Goal: Task Accomplishment & Management: Complete application form

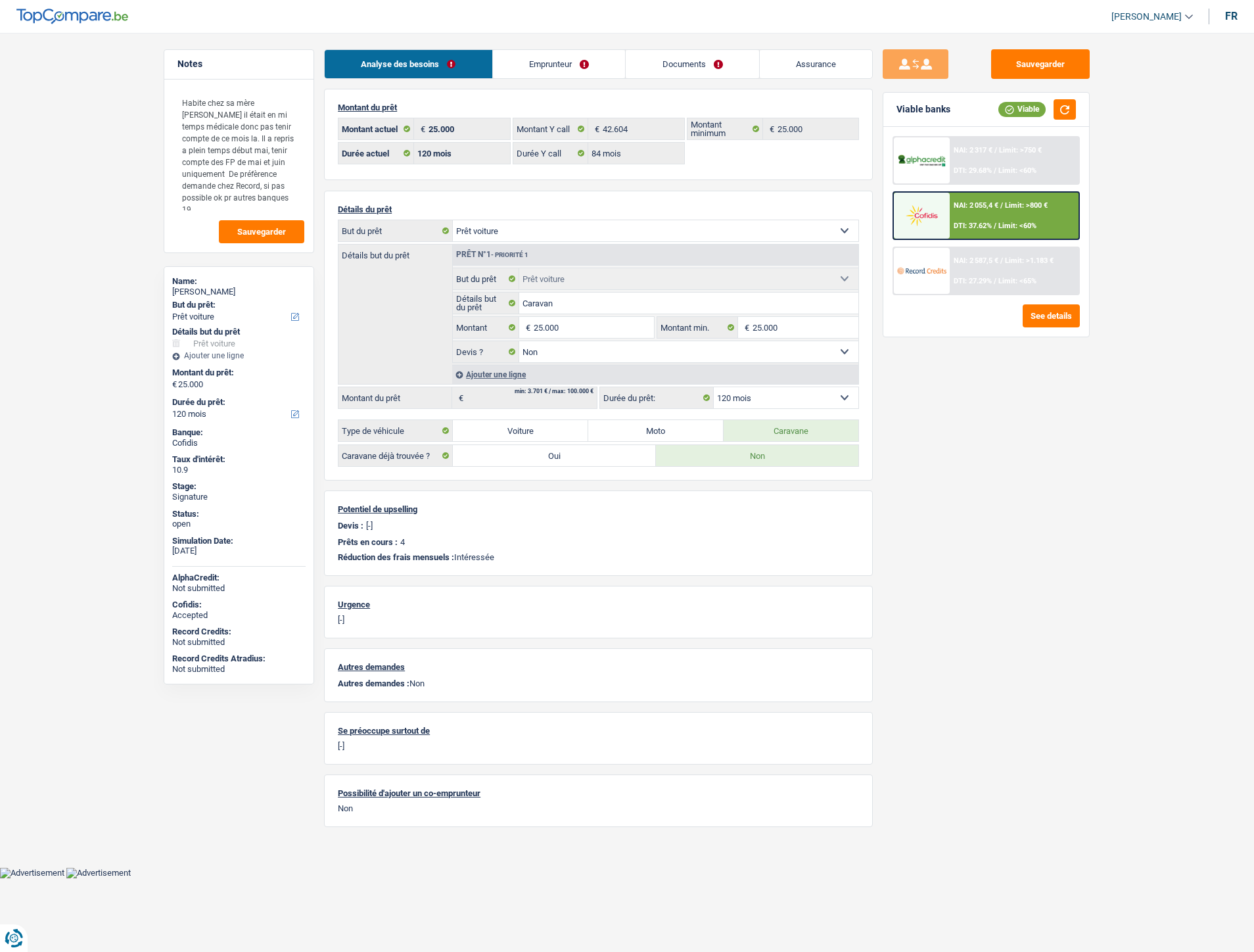
select select "car"
select select "120"
select select "84"
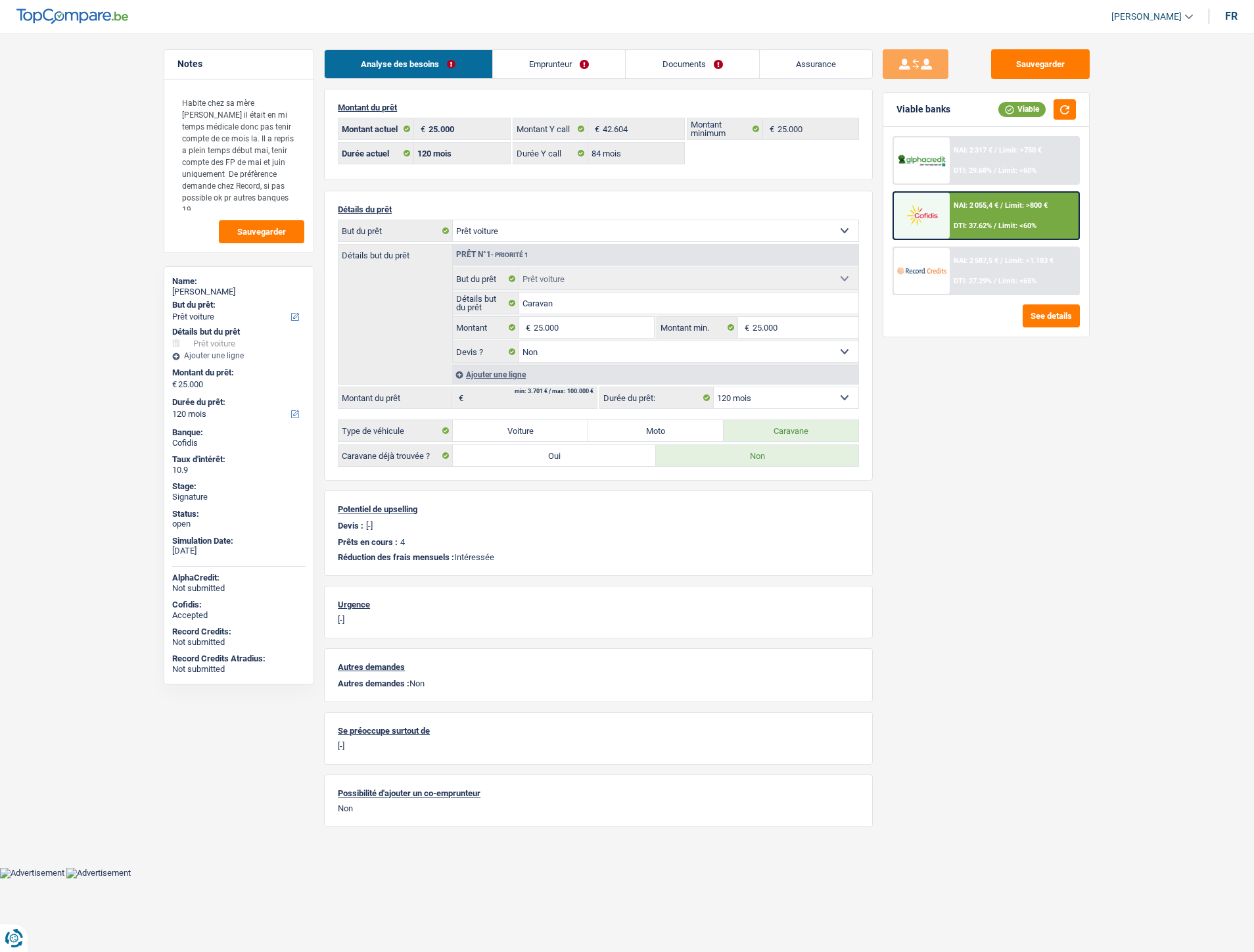
select select "car"
select select "false"
select select "120"
click at [698, 64] on link "Documents" at bounding box center [693, 64] width 133 height 29
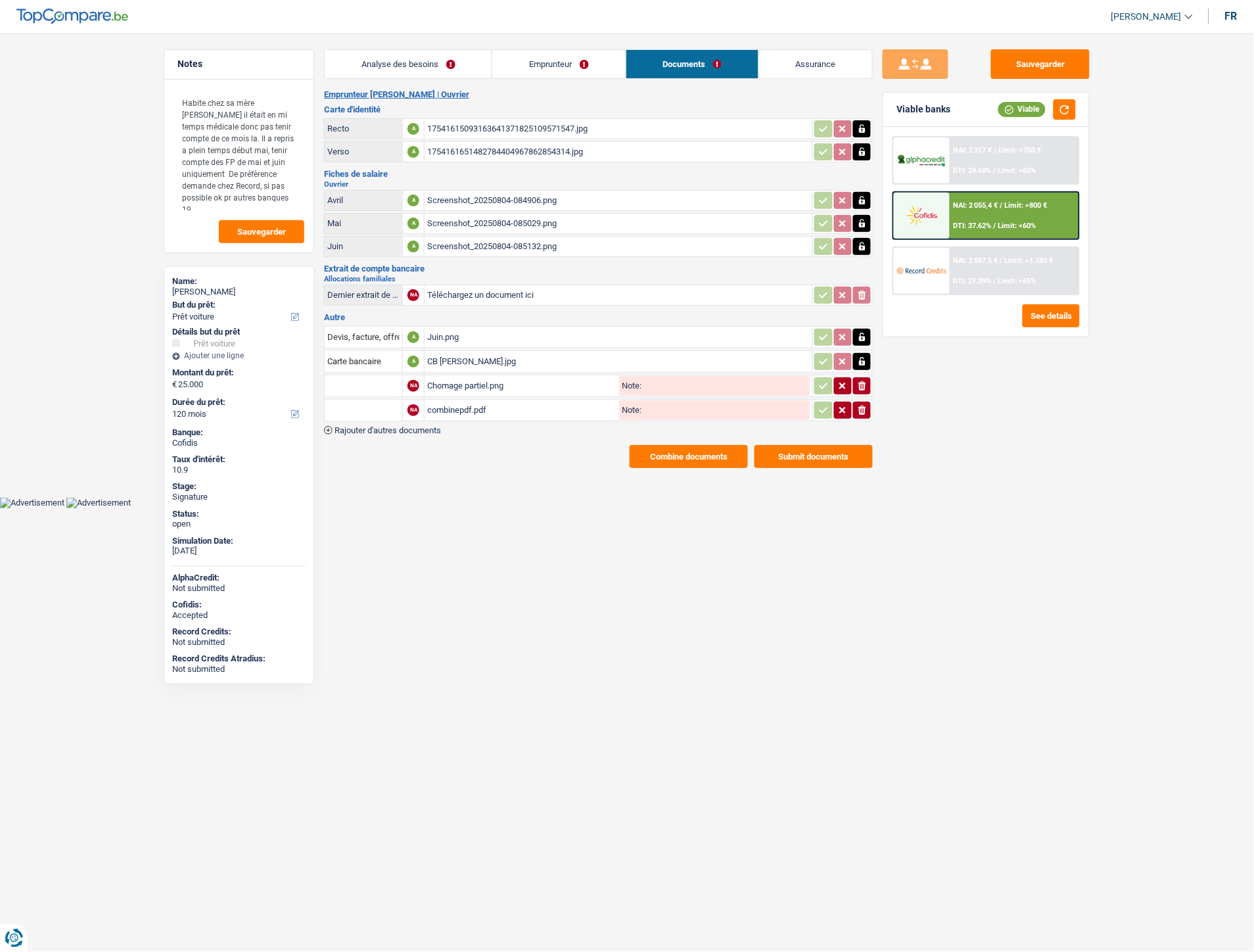
click at [470, 362] on div "CB Ledoux Didier.jpg" at bounding box center [618, 361] width 383 height 20
click at [863, 359] on icon "button" at bounding box center [862, 361] width 6 height 9
click at [862, 357] on icon "button" at bounding box center [862, 361] width 8 height 10
click at [449, 352] on input "Téléchargez un document ici" at bounding box center [618, 361] width 383 height 20
type input "C:\fakepath\WhatsApp Image 2025-08-20 à 12.22.02_04b8fc3c.jpg"
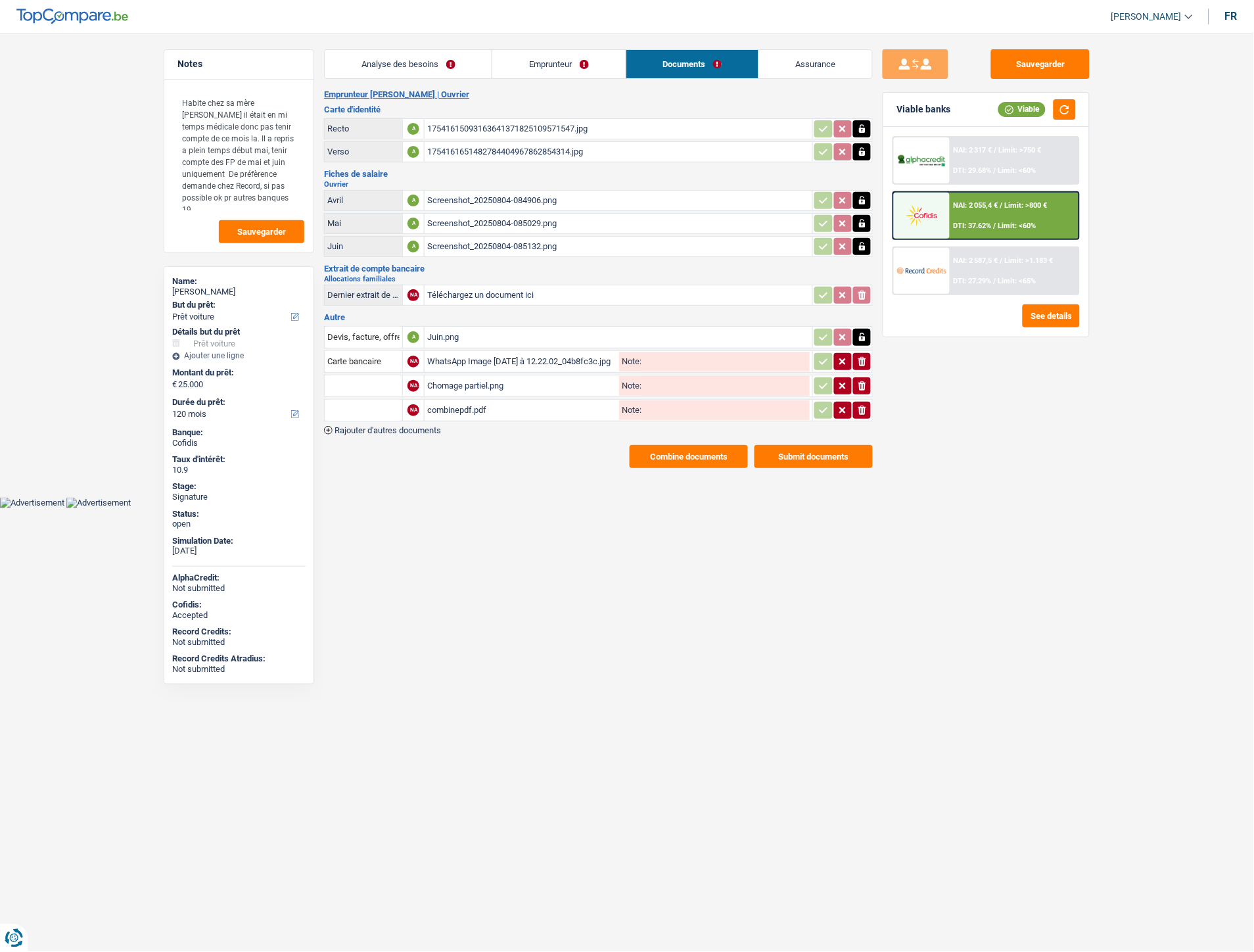
click at [771, 356] on input "Note:" at bounding box center [726, 361] width 168 height 20
click at [481, 494] on body "Vous avez le contrôle de vos données Nous utilisons des cookies, tout comme nos…" at bounding box center [627, 264] width 1254 height 489
click at [429, 426] on span "Rajouter d'autres documents" at bounding box center [387, 431] width 107 height 9
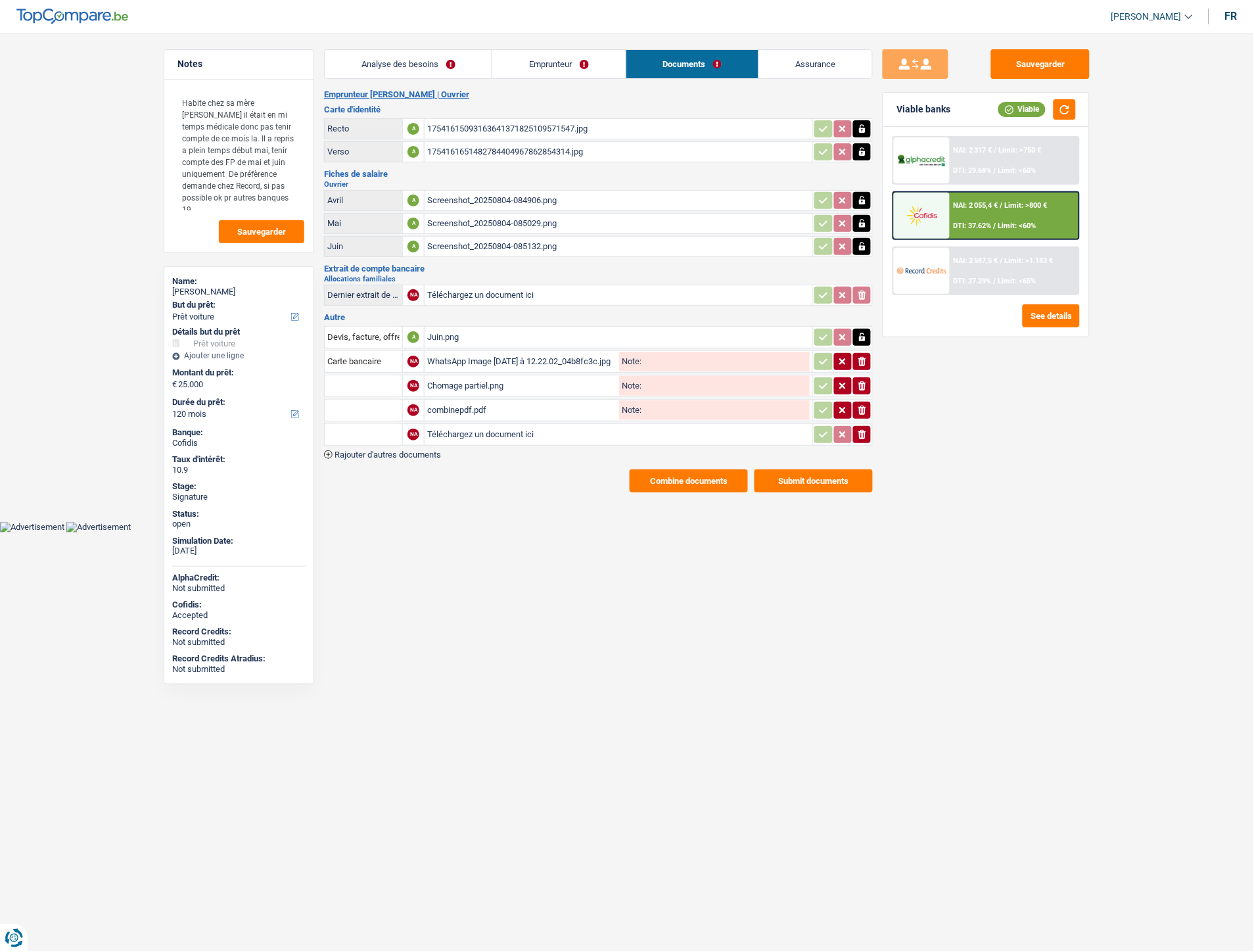
click at [348, 450] on span "Rajouter d'autres documents" at bounding box center [387, 455] width 107 height 9
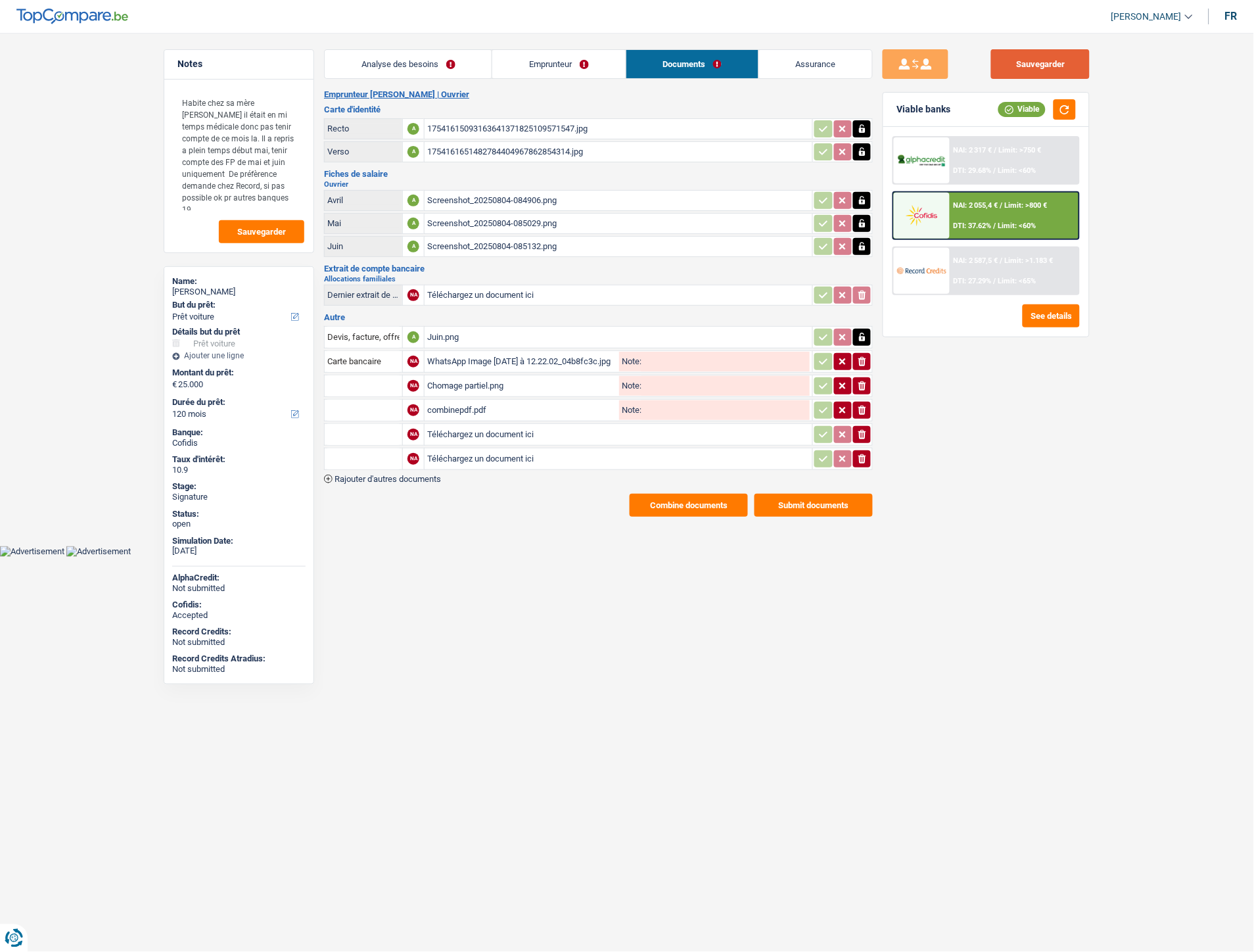
click at [1058, 59] on button "Sauvegarder" at bounding box center [1041, 64] width 99 height 29
click at [869, 451] on button "ionicons-v5-e" at bounding box center [862, 459] width 17 height 17
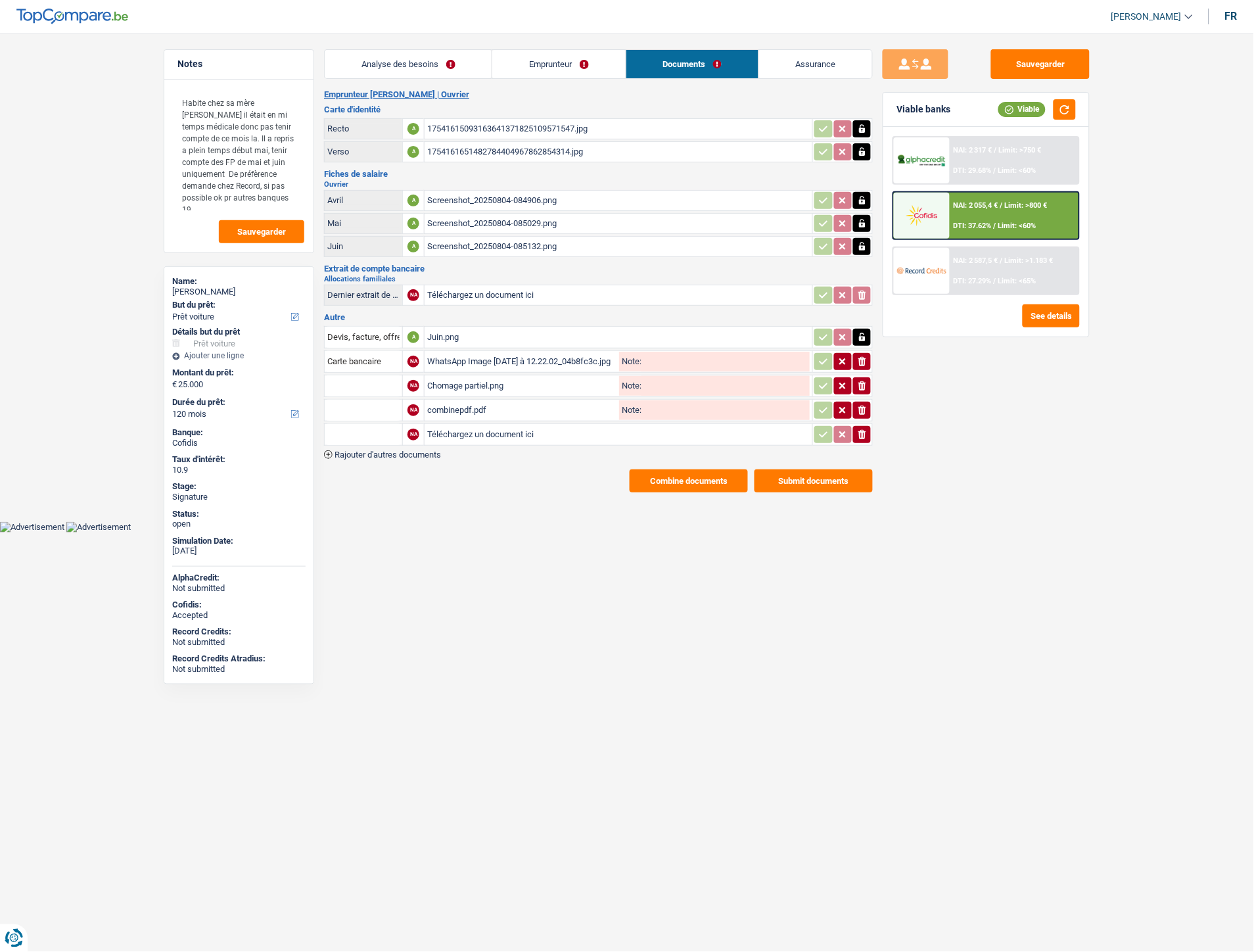
click at [536, 432] on input "Téléchargez un document ici" at bounding box center [618, 434] width 383 height 20
type input "C:\fakepath\Extrait compte Ledoux.pdf"
click at [383, 424] on input "text" at bounding box center [363, 435] width 72 height 21
click at [443, 470] on li "Extraits de compte de toutes les transactions 3 derniers mois" at bounding box center [456, 476] width 250 height 16
type input "Extraits de compte de toutes les transactions 3 derniers mois"
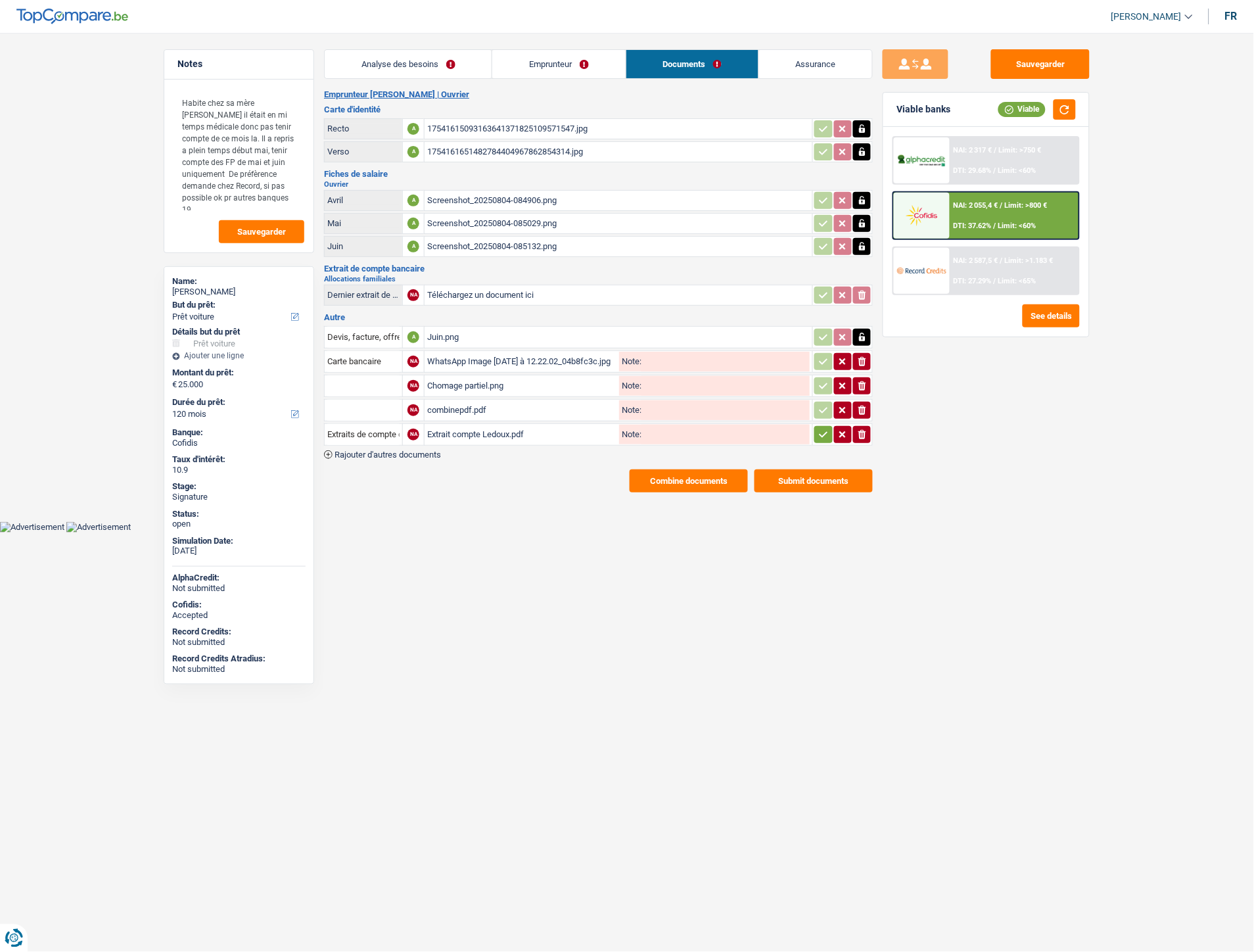
click at [828, 435] on button "button" at bounding box center [823, 435] width 17 height 17
click at [465, 353] on div "WhatsApp Image 2025-08-20 à 12.22.02_04b8fc3c.jpg" at bounding box center [521, 361] width 190 height 20
click at [443, 130] on div "17541615093163641371825109571547.jpg" at bounding box center [618, 128] width 383 height 20
click at [516, 147] on div "1754161651482784404967862854314.jpg" at bounding box center [618, 152] width 383 height 20
drag, startPoint x: 1046, startPoint y: 62, endPoint x: 1015, endPoint y: 82, distance: 36.9
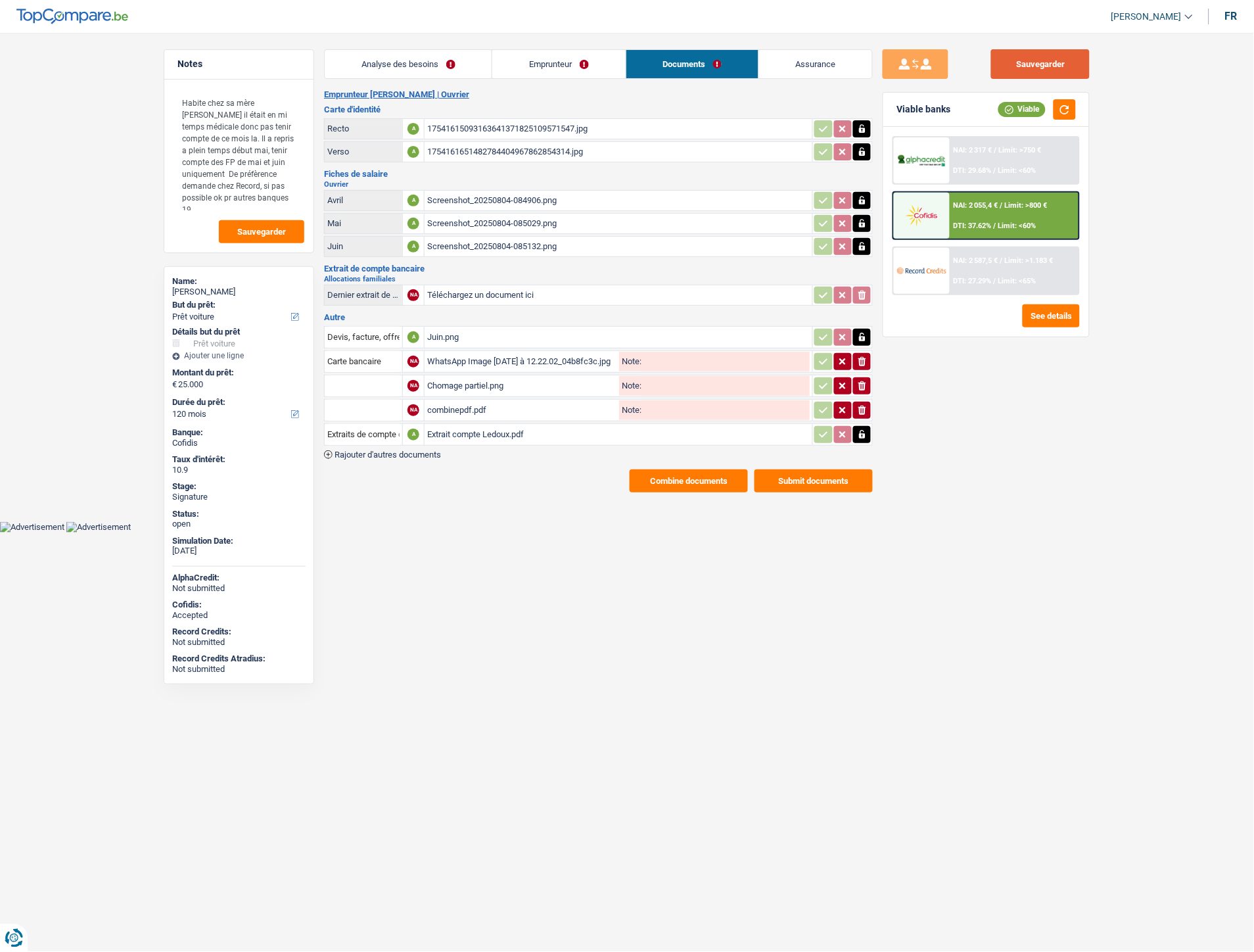
click at [1046, 62] on button "Sauvegarder" at bounding box center [1041, 64] width 99 height 29
click at [690, 470] on button "Combine documents" at bounding box center [688, 481] width 119 height 23
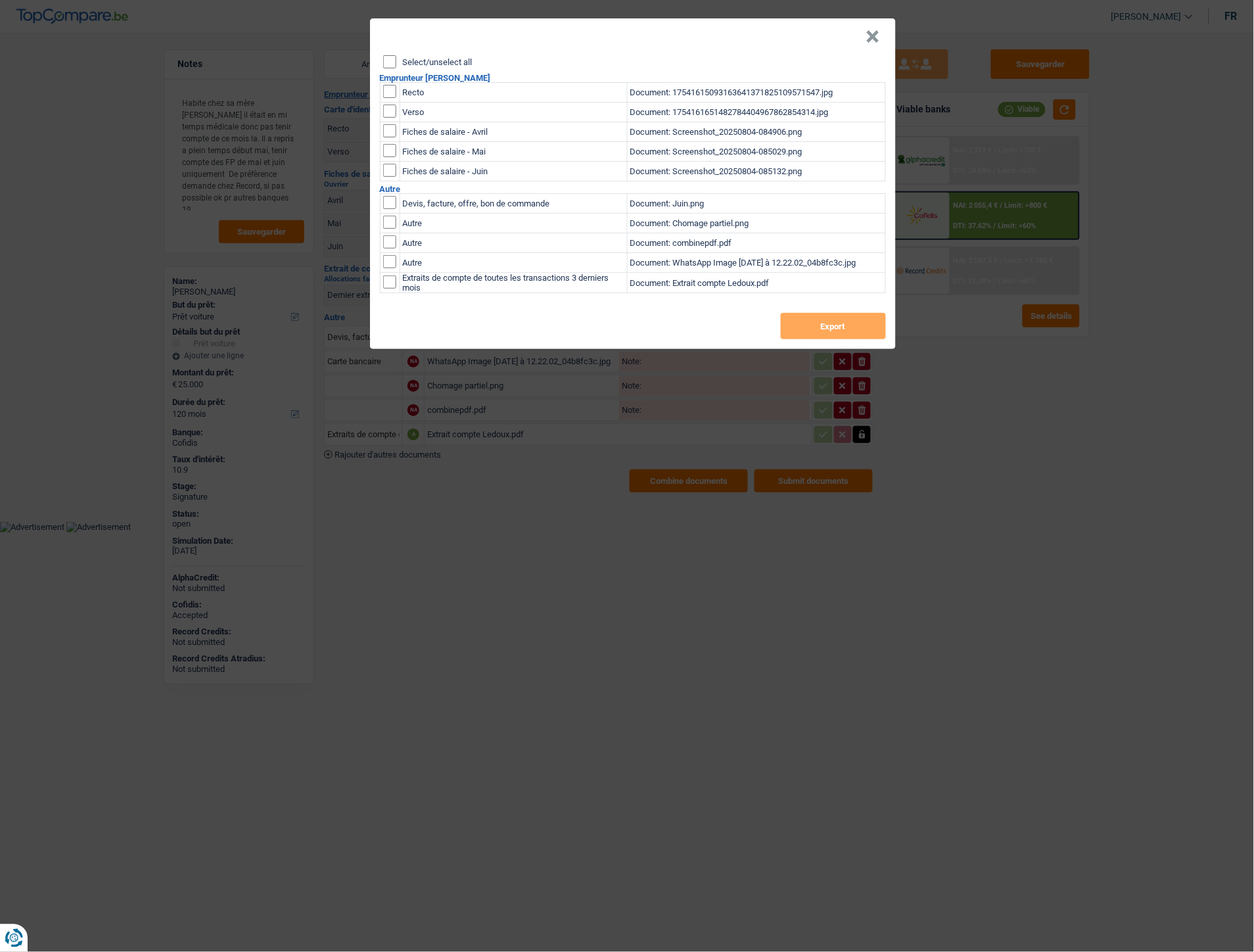
click at [416, 62] on label "Select/unselect all" at bounding box center [437, 62] width 69 height 9
click at [397, 62] on input "Select/unselect all" at bounding box center [390, 62] width 13 height 13
checkbox input "true"
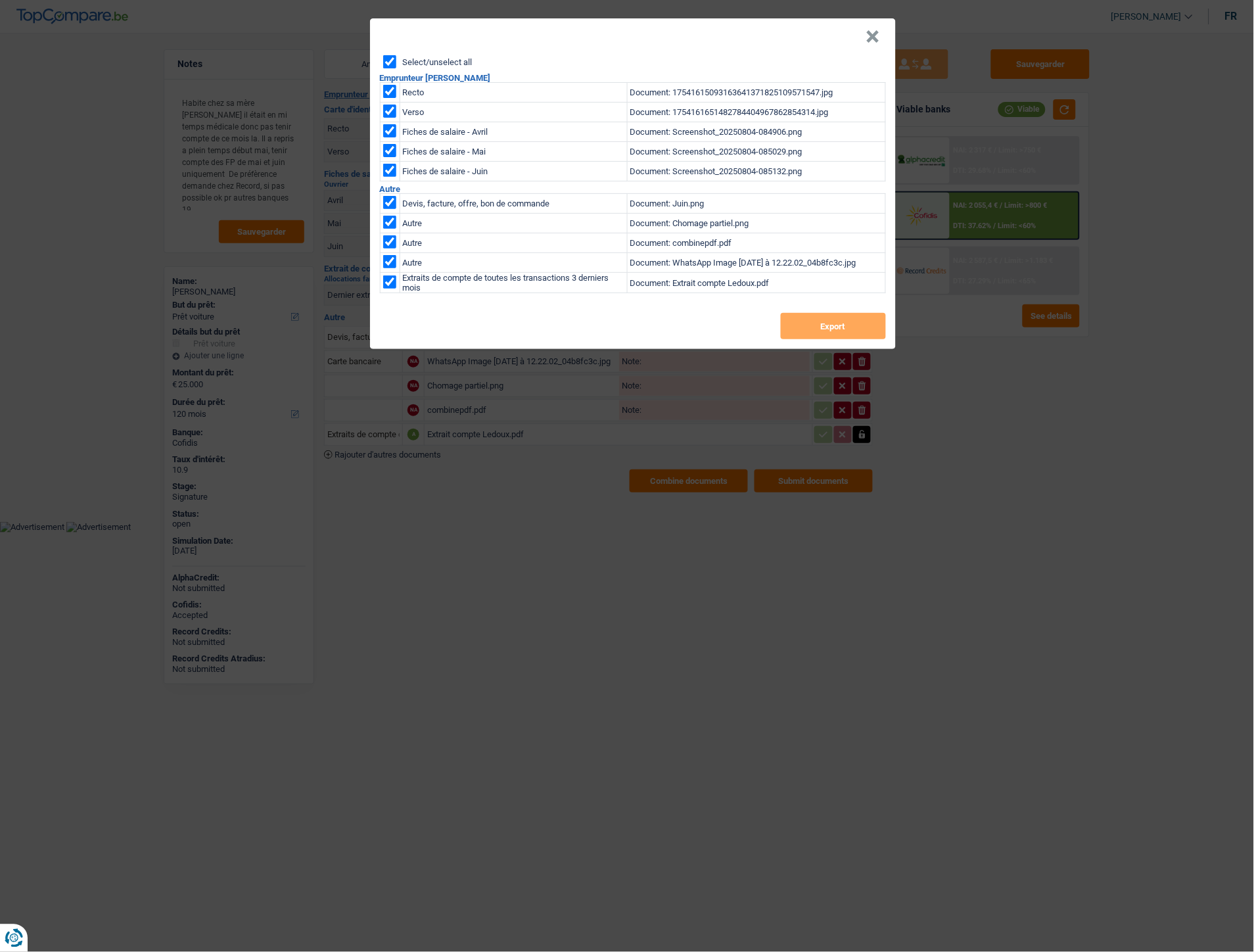
checkbox input "true"
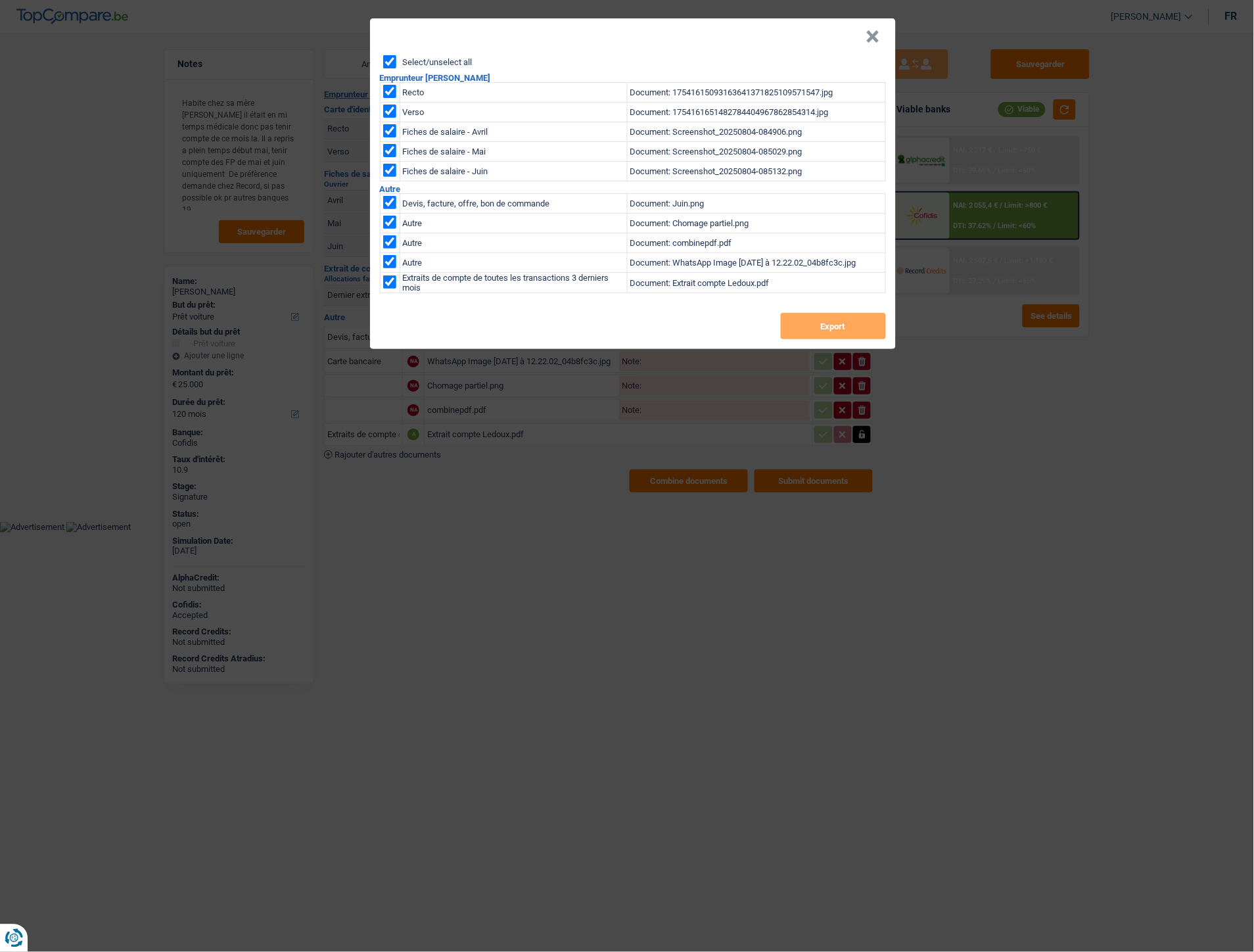
checkbox input "true"
click at [829, 326] on button "Export" at bounding box center [833, 326] width 105 height 26
click at [876, 36] on button "×" at bounding box center [873, 36] width 14 height 13
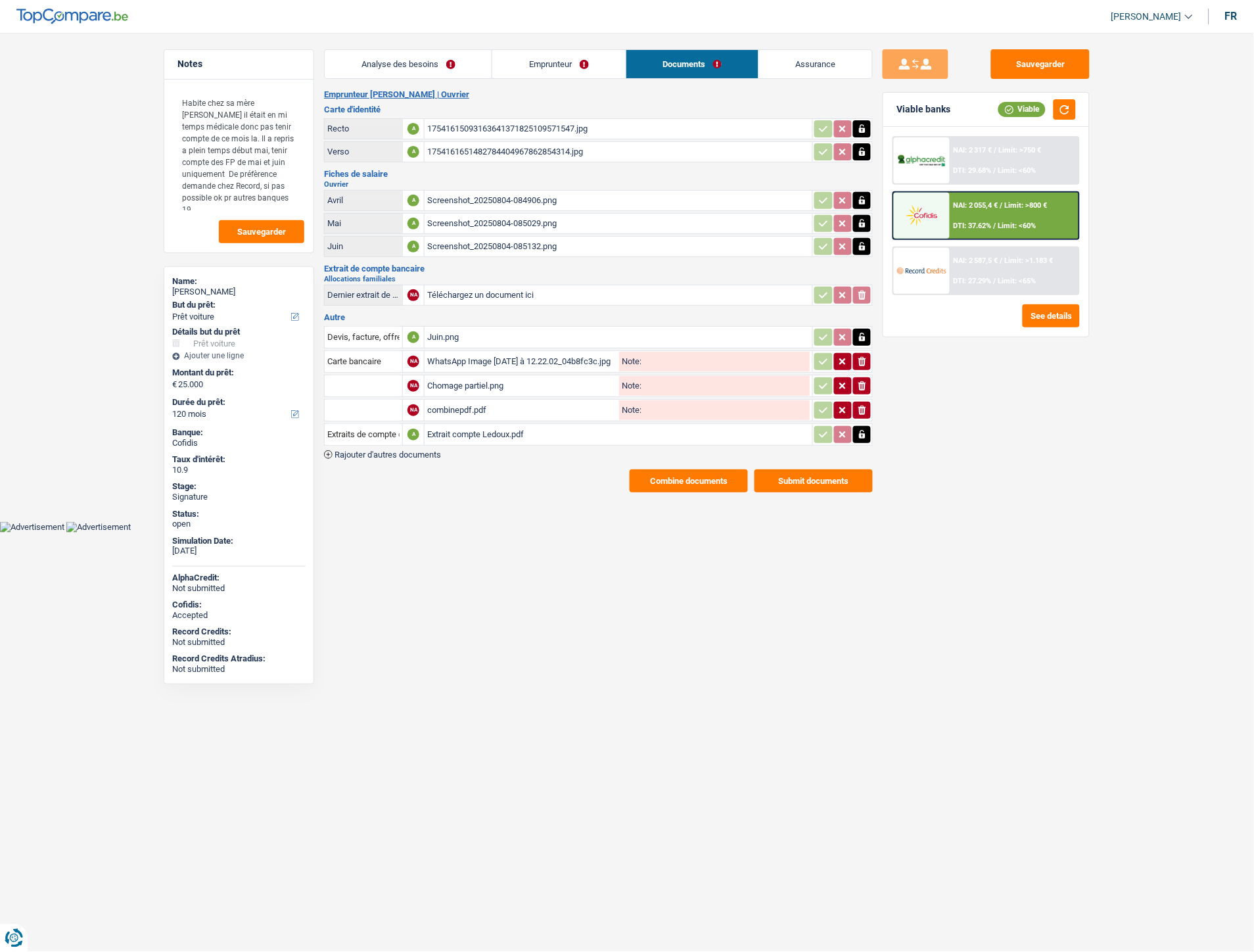
click at [1017, 201] on span "Limit: >800 €" at bounding box center [1026, 205] width 42 height 9
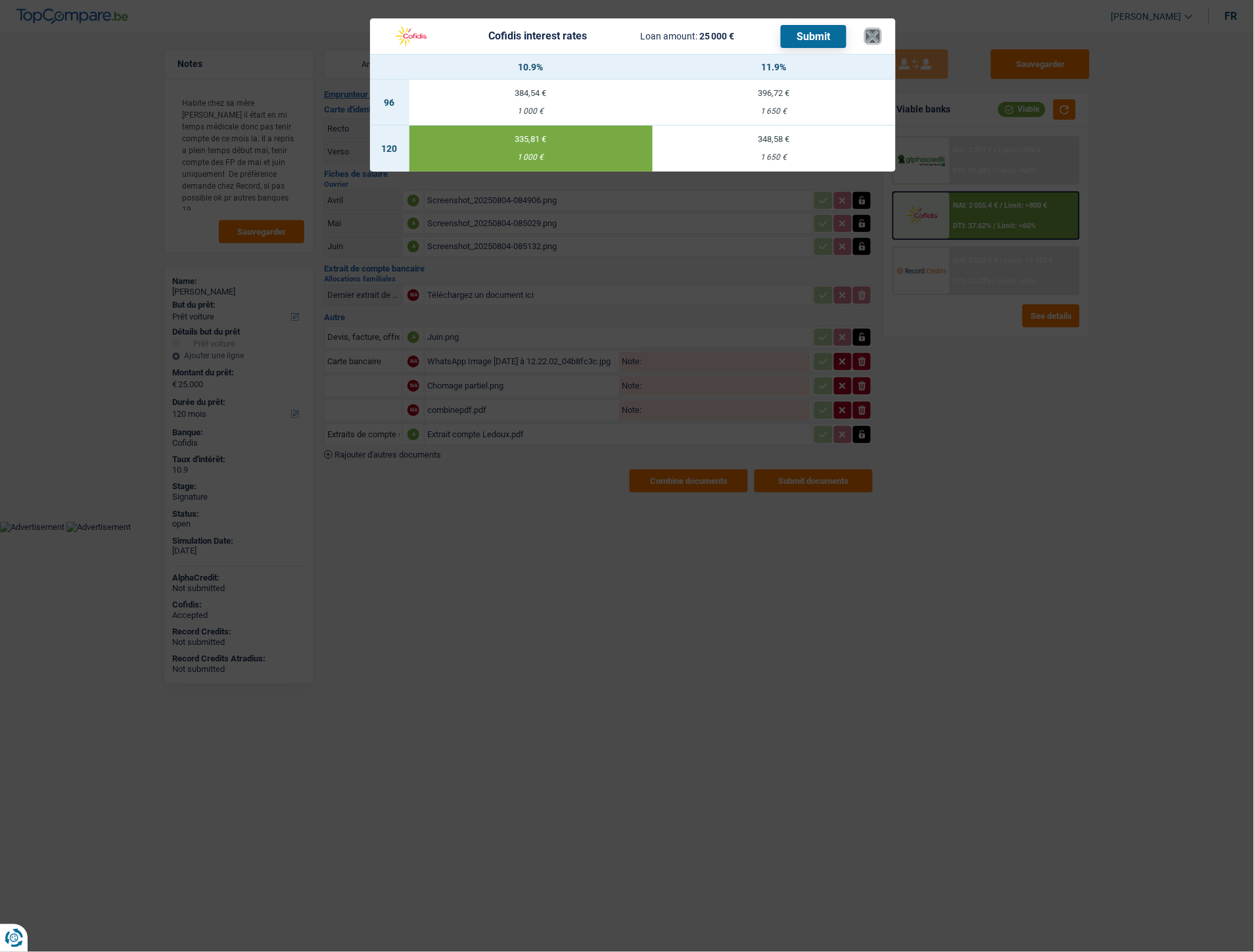
click at [872, 35] on button "×" at bounding box center [873, 36] width 14 height 13
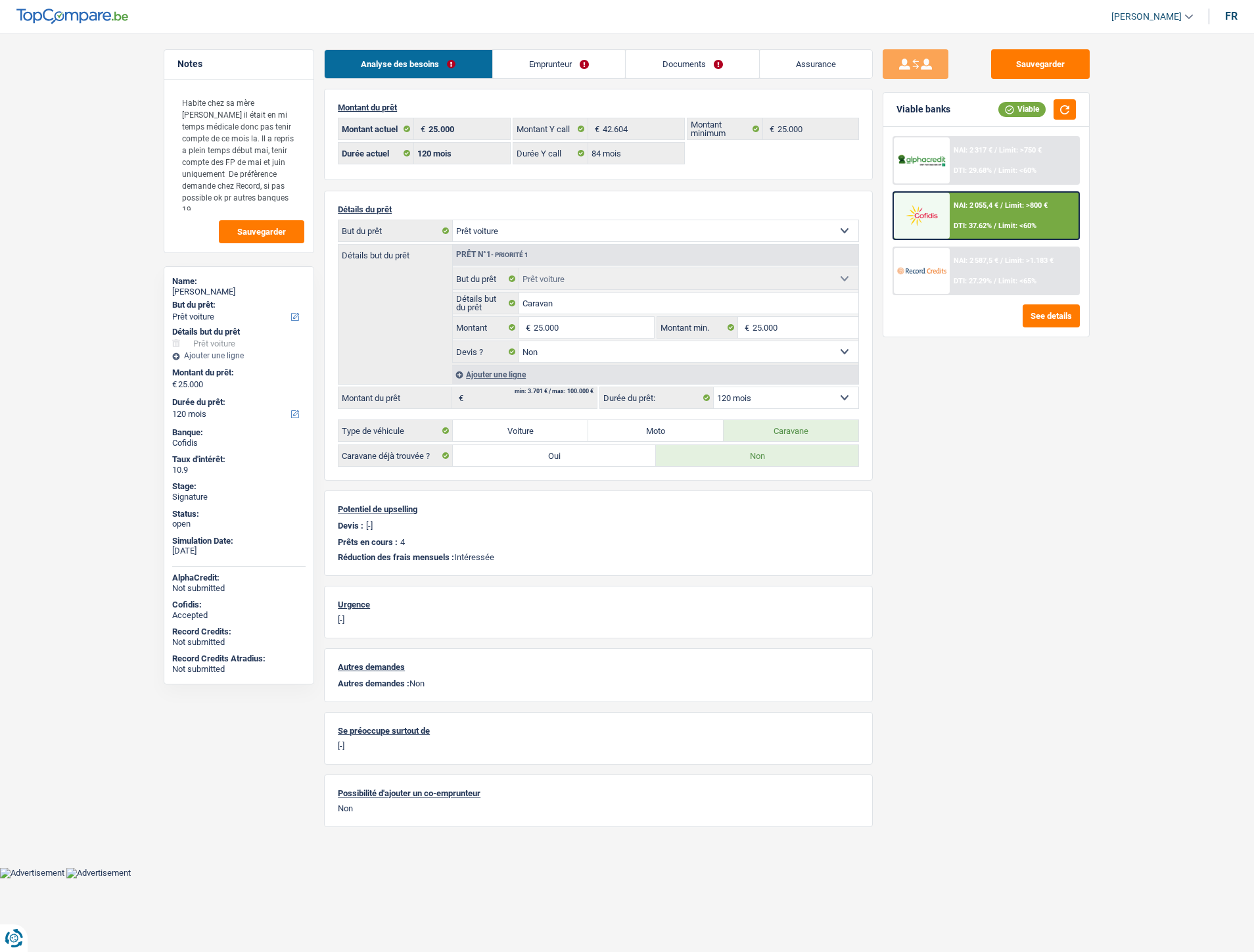
select select "car"
select select "120"
select select "84"
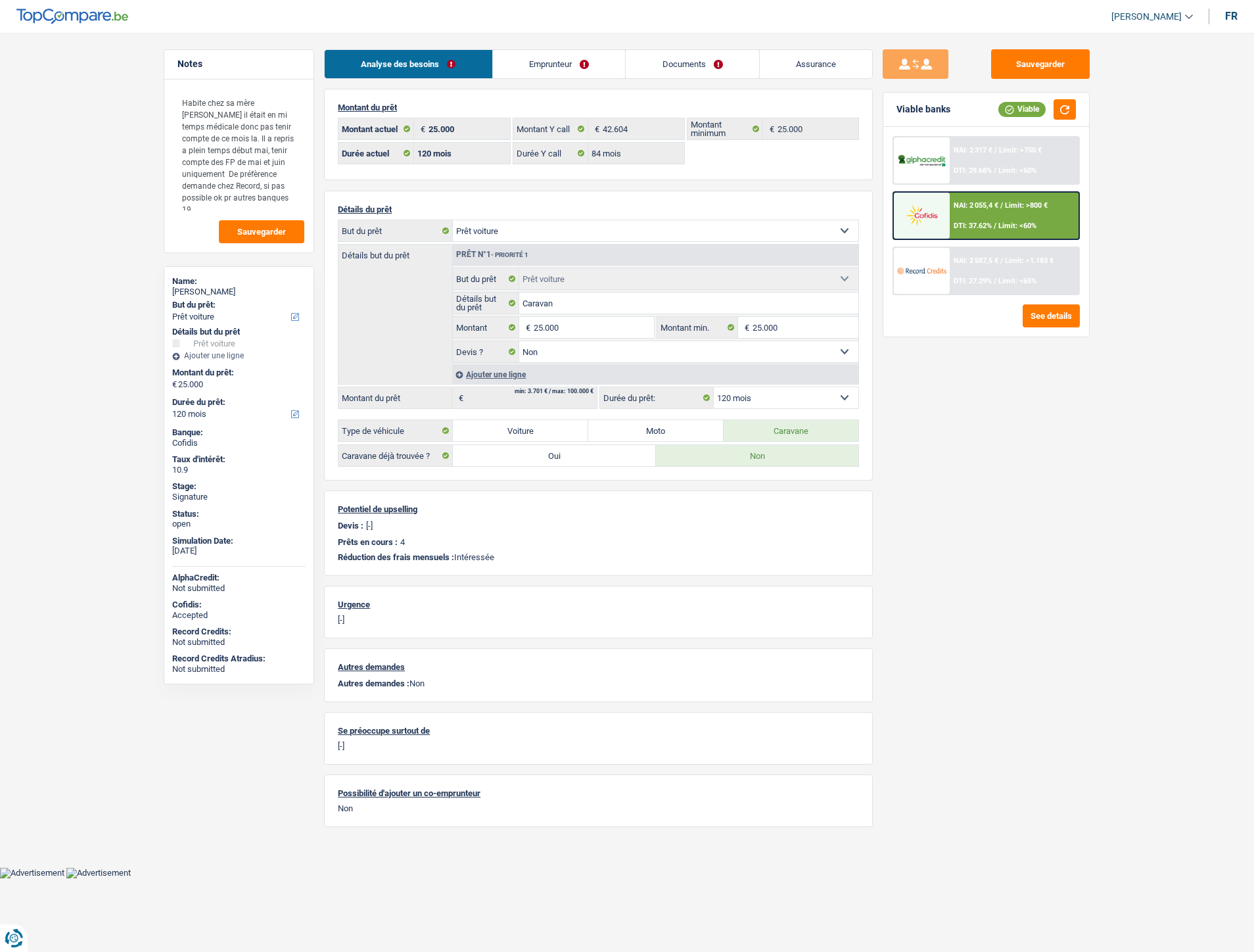
select select "car"
select select "false"
select select "120"
click at [692, 56] on link "Documents" at bounding box center [693, 64] width 133 height 29
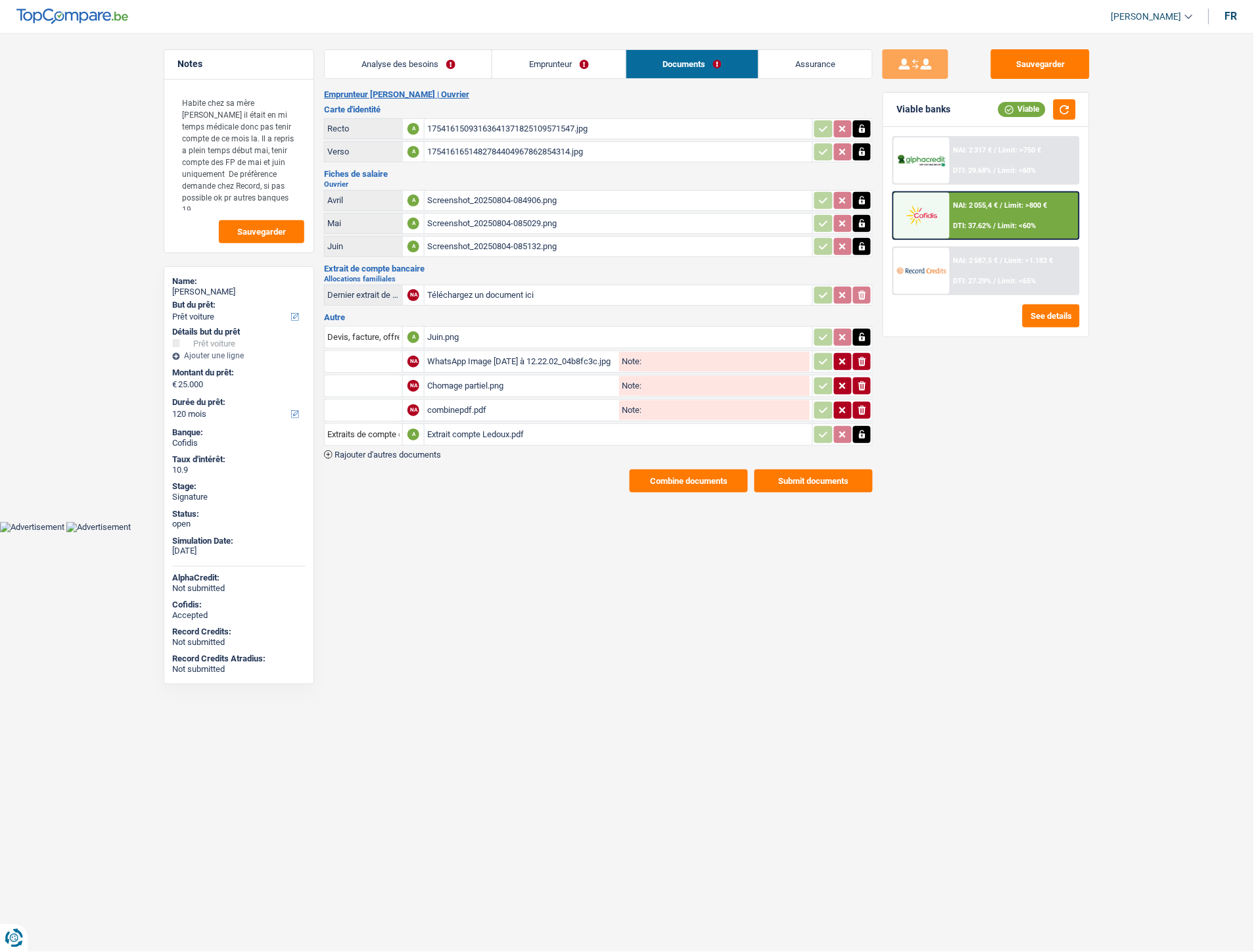
click at [574, 55] on link "Emprunteur" at bounding box center [559, 64] width 133 height 29
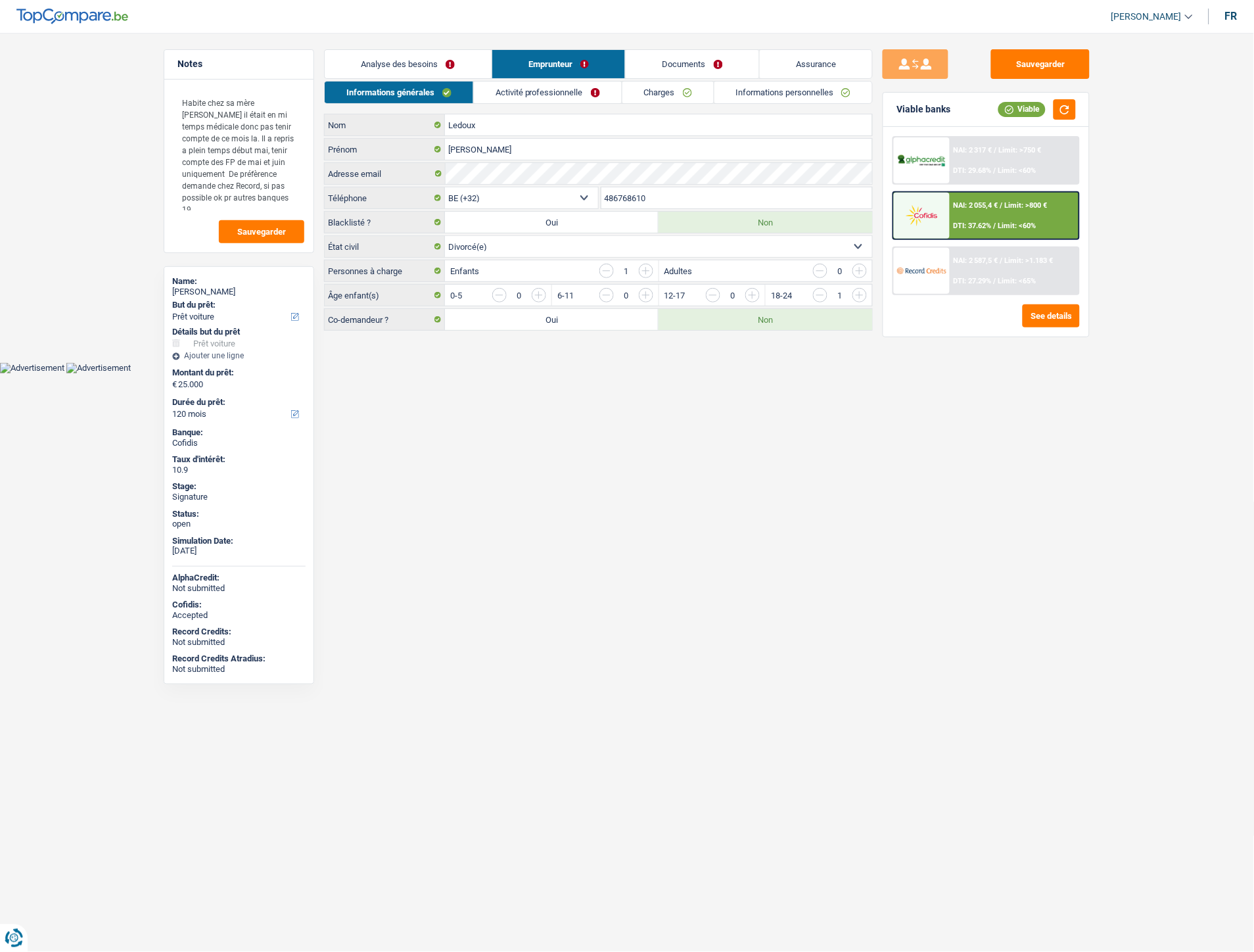
click at [750, 95] on link "Informations personnelles" at bounding box center [793, 92] width 158 height 22
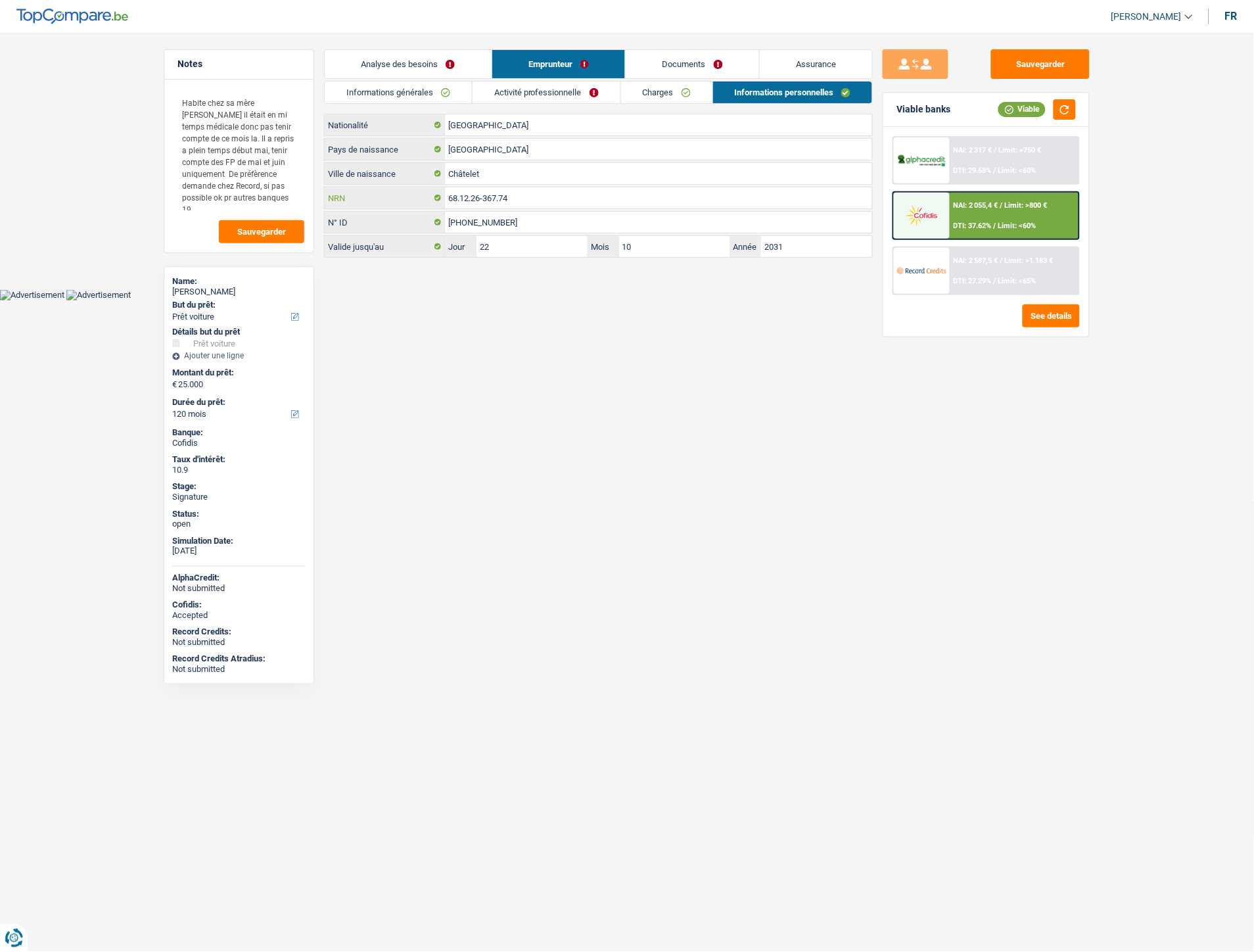
drag, startPoint x: 541, startPoint y: 198, endPoint x: 450, endPoint y: 198, distance: 91.0
click at [450, 198] on input "68.12.26-367.74" at bounding box center [658, 198] width 427 height 21
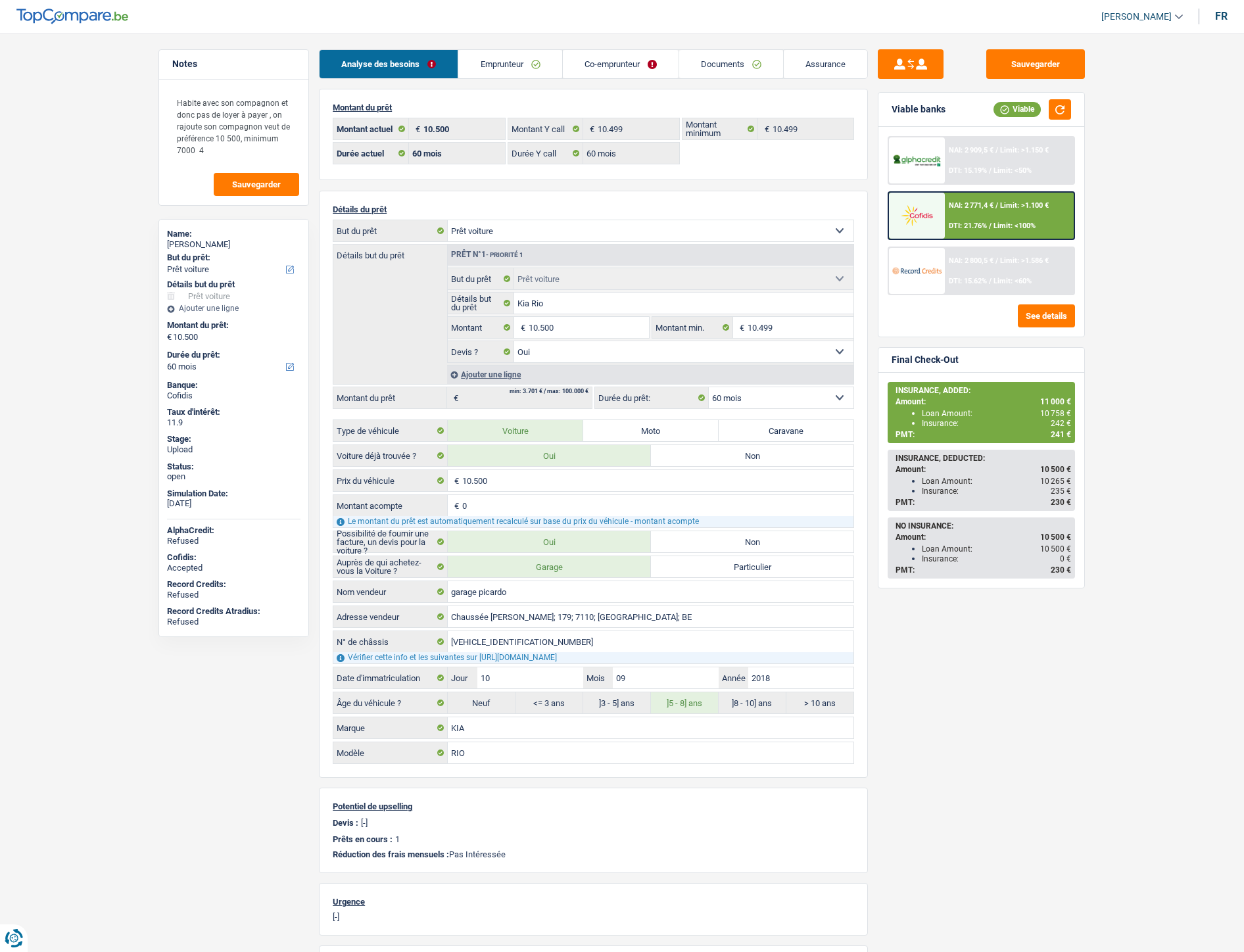
select select "car"
select select "60"
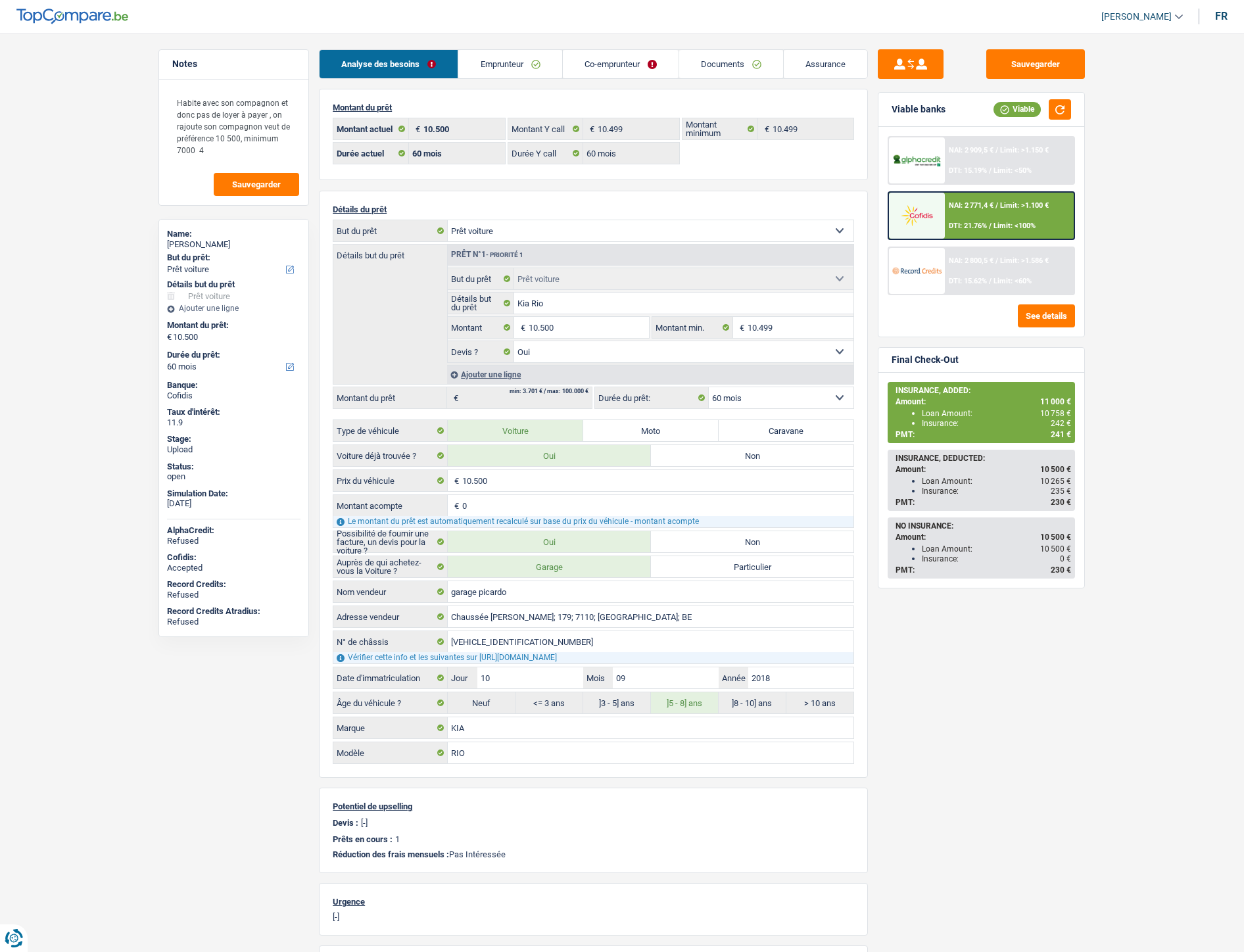
select select "car"
select select "yes"
select select "60"
click at [747, 66] on link "Documents" at bounding box center [731, 64] width 104 height 29
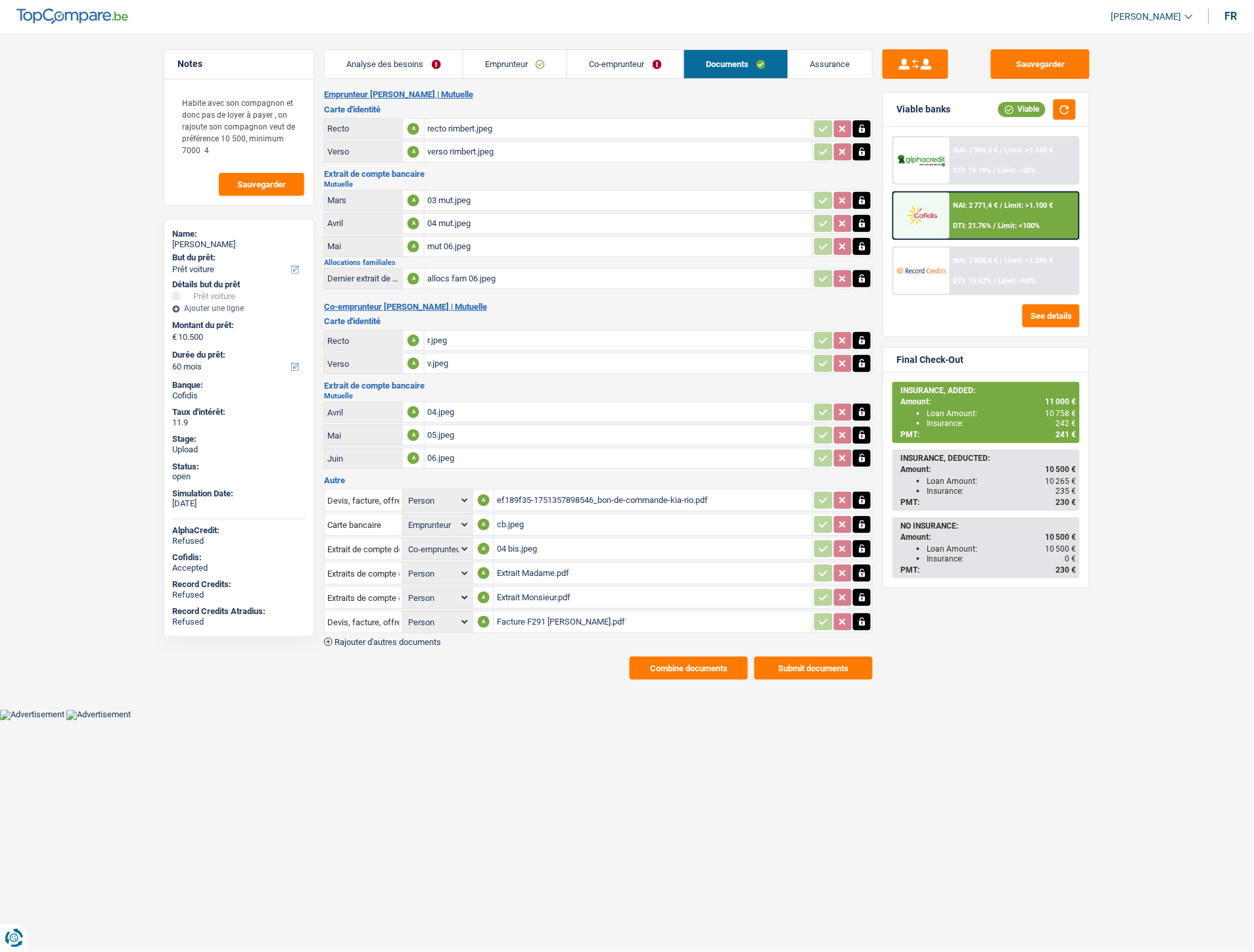
click at [513, 67] on link "Emprunteur" at bounding box center [515, 64] width 104 height 29
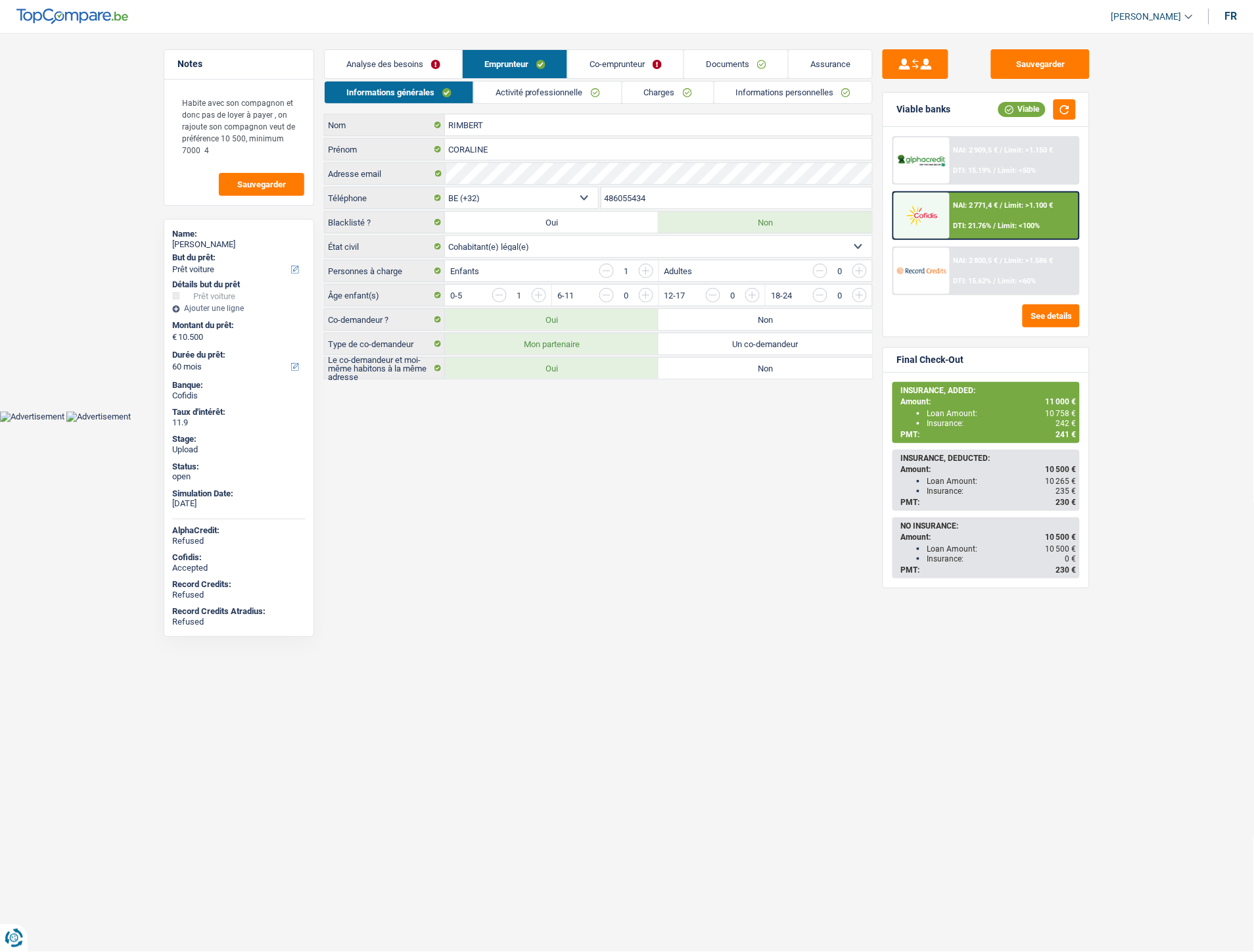
click at [807, 94] on link "Informations personnelles" at bounding box center [793, 92] width 158 height 22
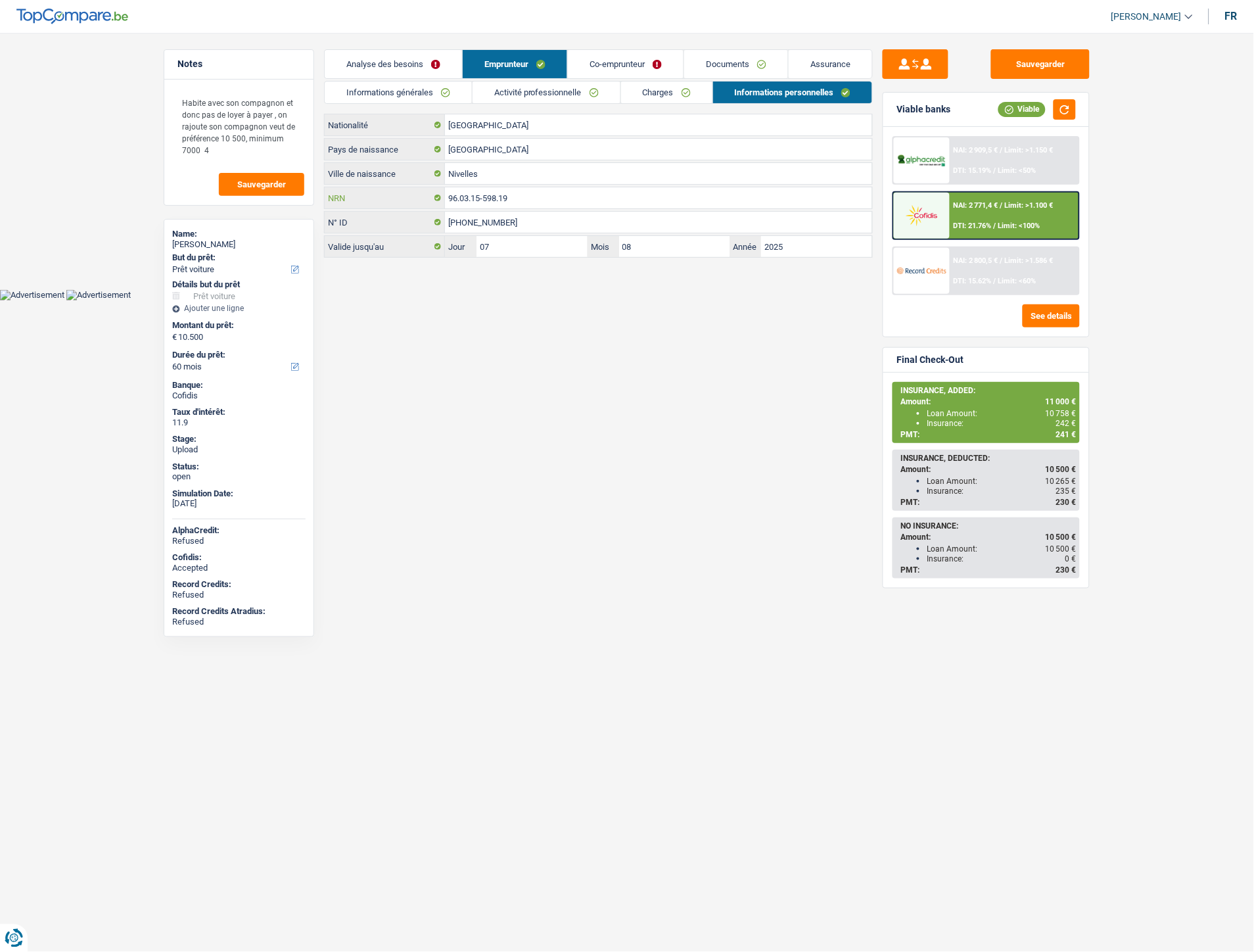
drag, startPoint x: 514, startPoint y: 195, endPoint x: 449, endPoint y: 201, distance: 65.3
click at [449, 201] on input "96.03.15-598.19" at bounding box center [658, 198] width 427 height 21
click at [507, 301] on html "Vous avez le contrôle de vos données Nous utilisons des cookies, tout comme nos…" at bounding box center [627, 150] width 1254 height 301
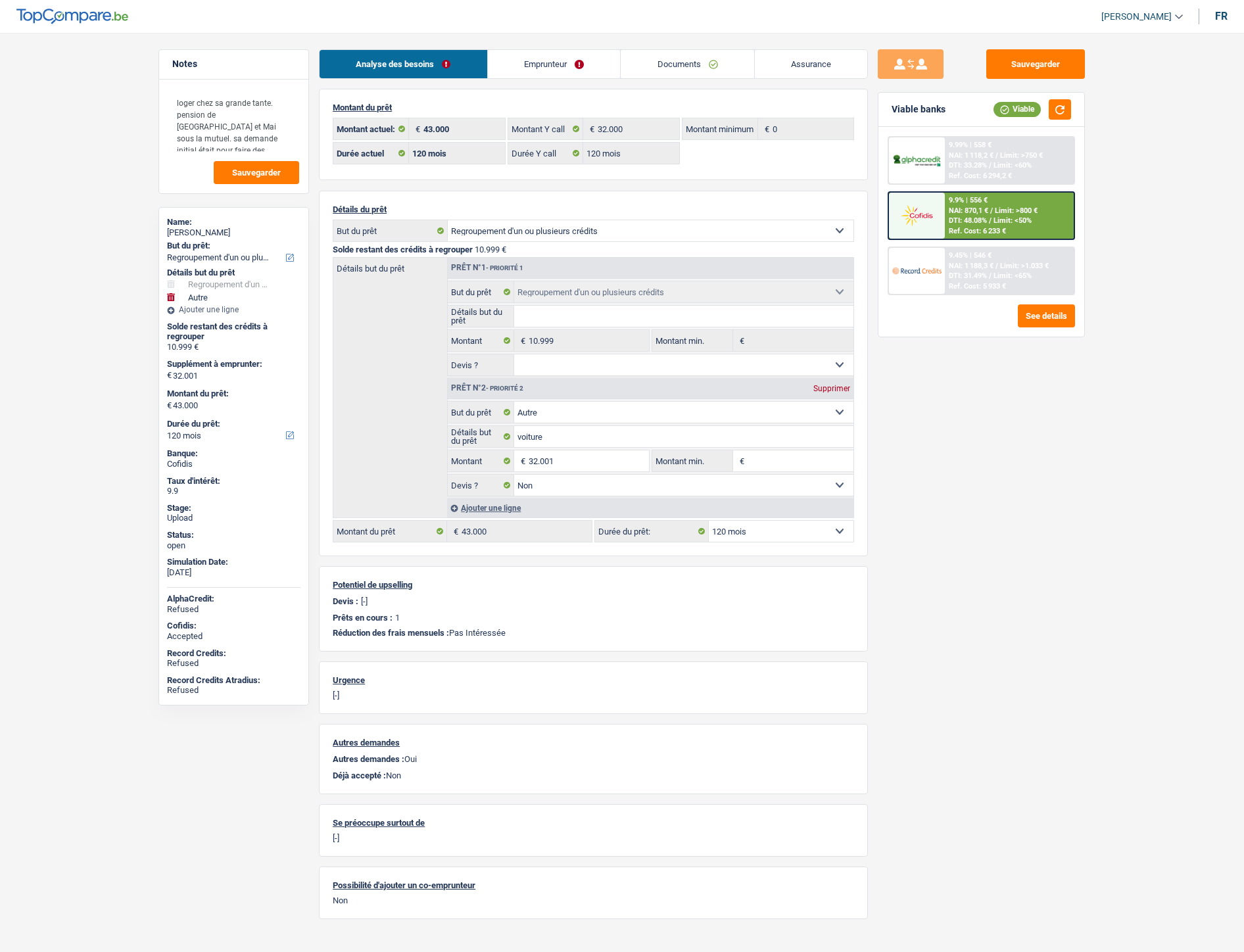
select select "refinancing"
select select "other"
select select "120"
click at [681, 75] on link "Documents" at bounding box center [688, 64] width 133 height 29
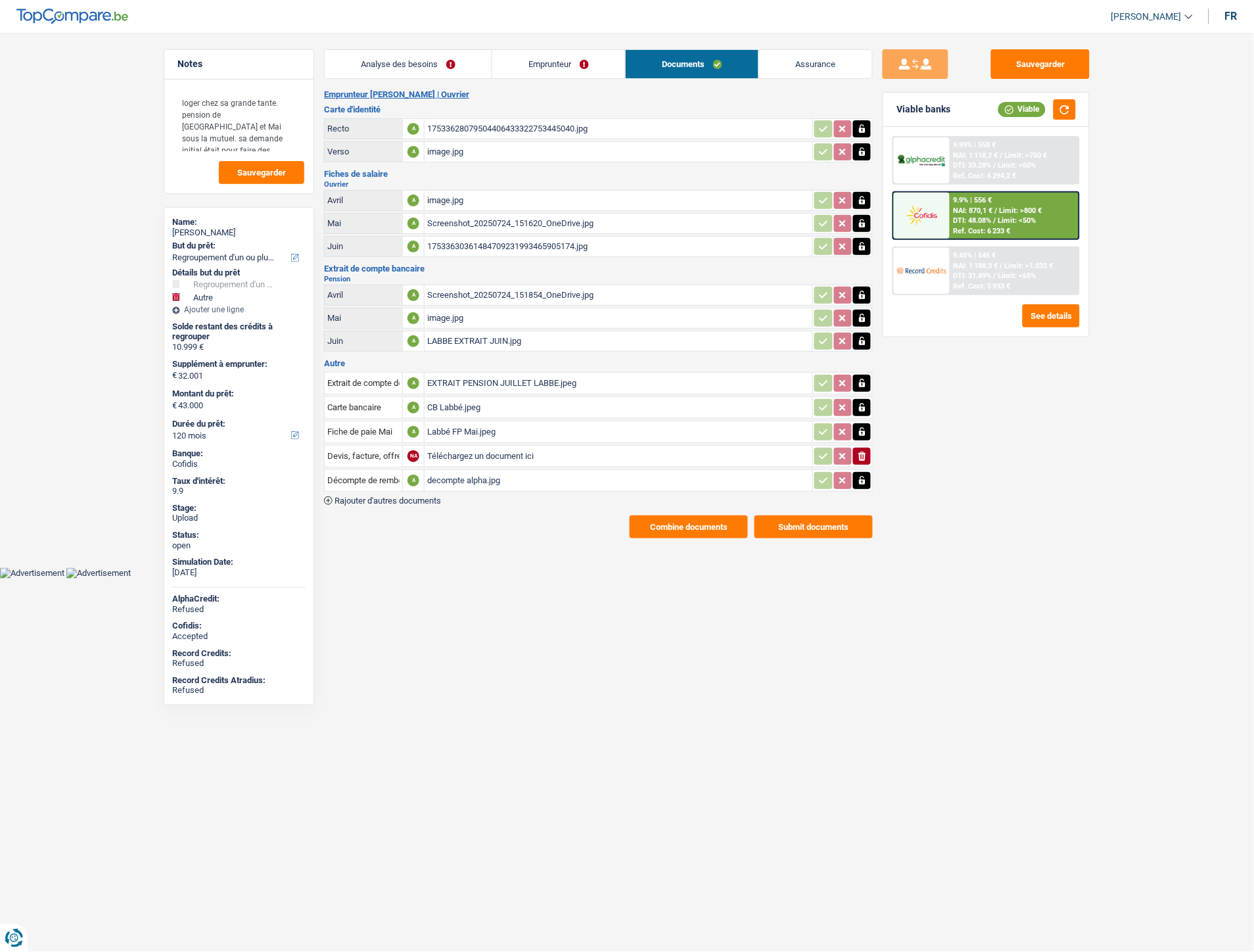
click at [452, 476] on div "decompte alpha.jpg" at bounding box center [618, 480] width 383 height 20
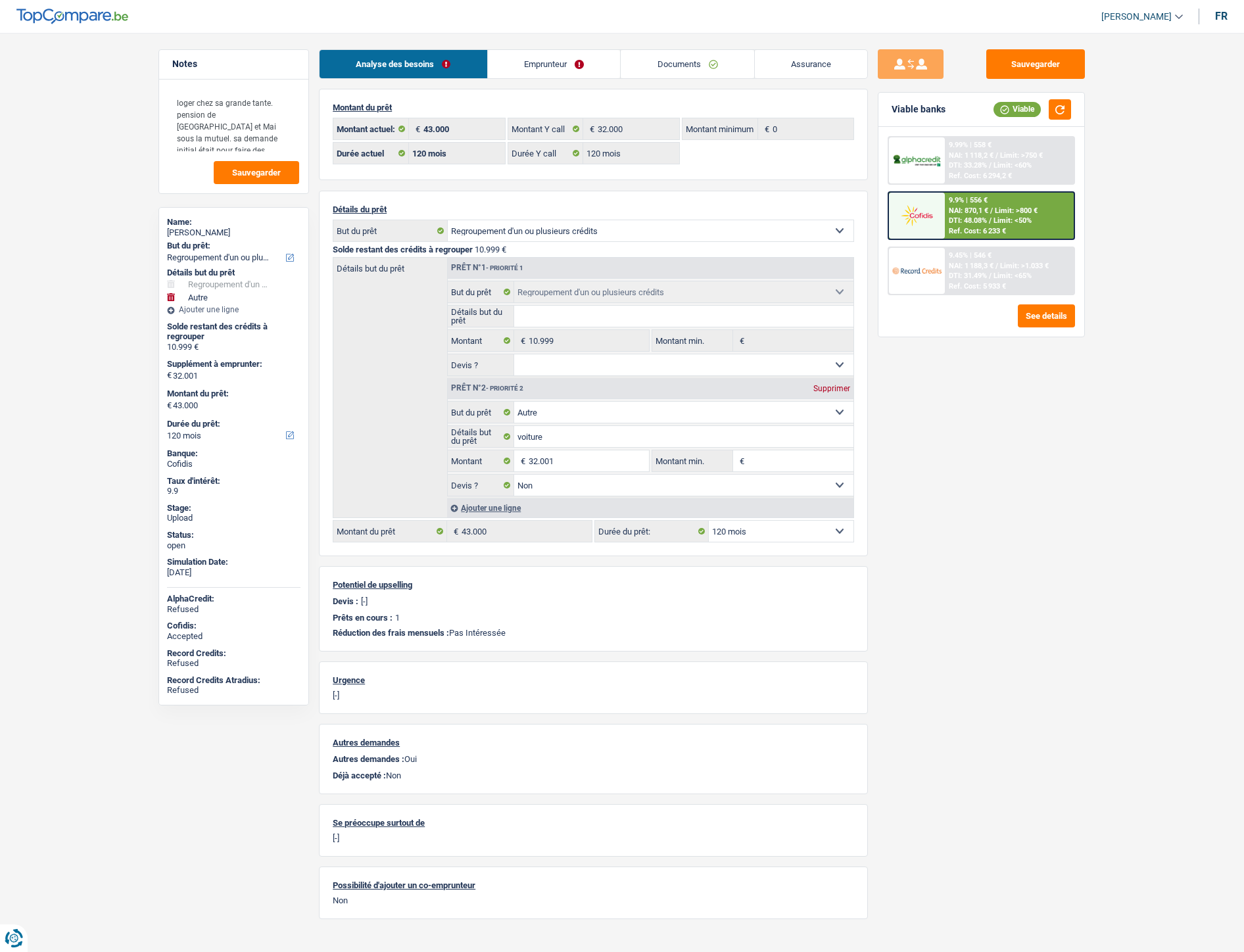
select select "refinancing"
select select "other"
select select "120"
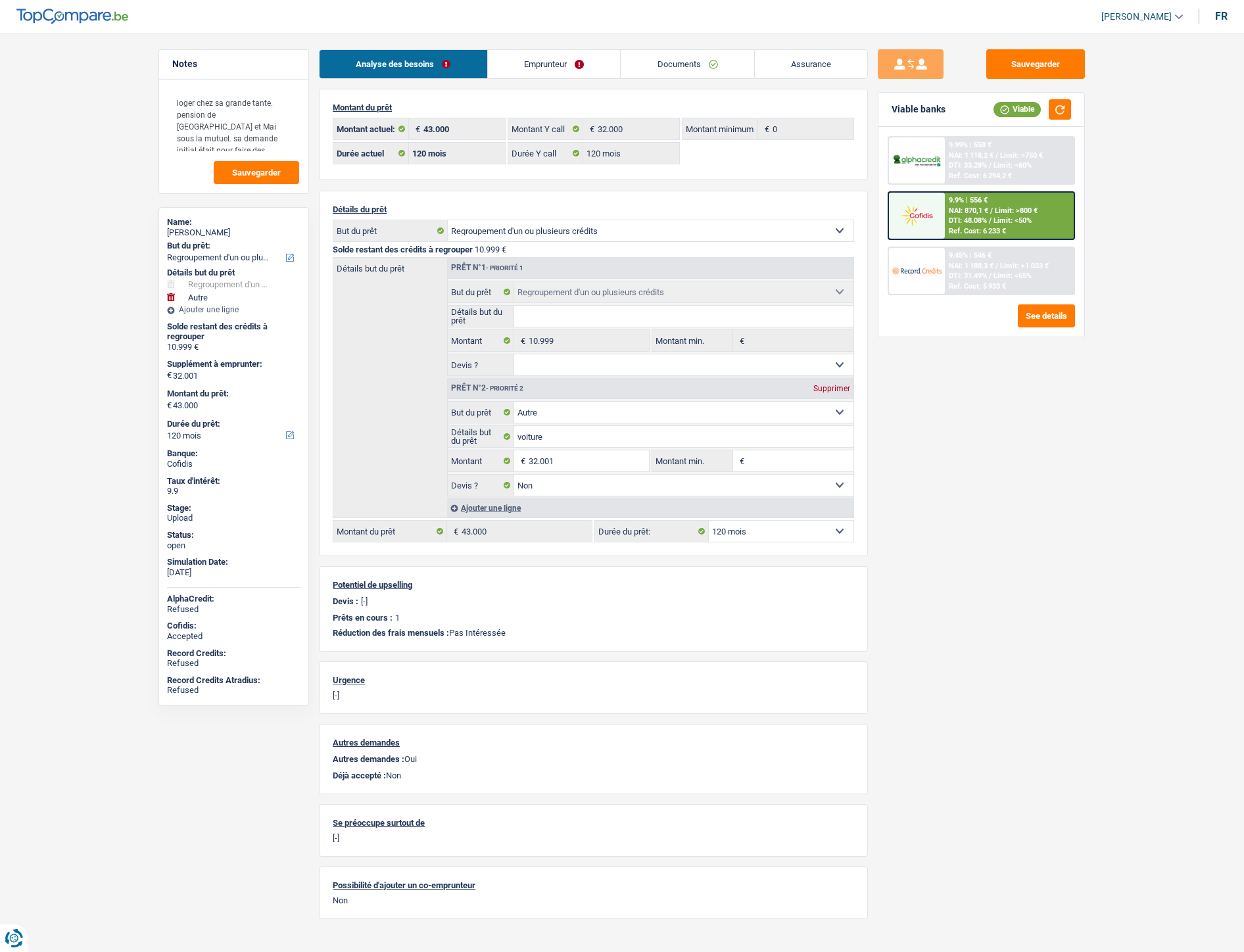
select select "120"
select select "refinancing"
select select "other"
select select "false"
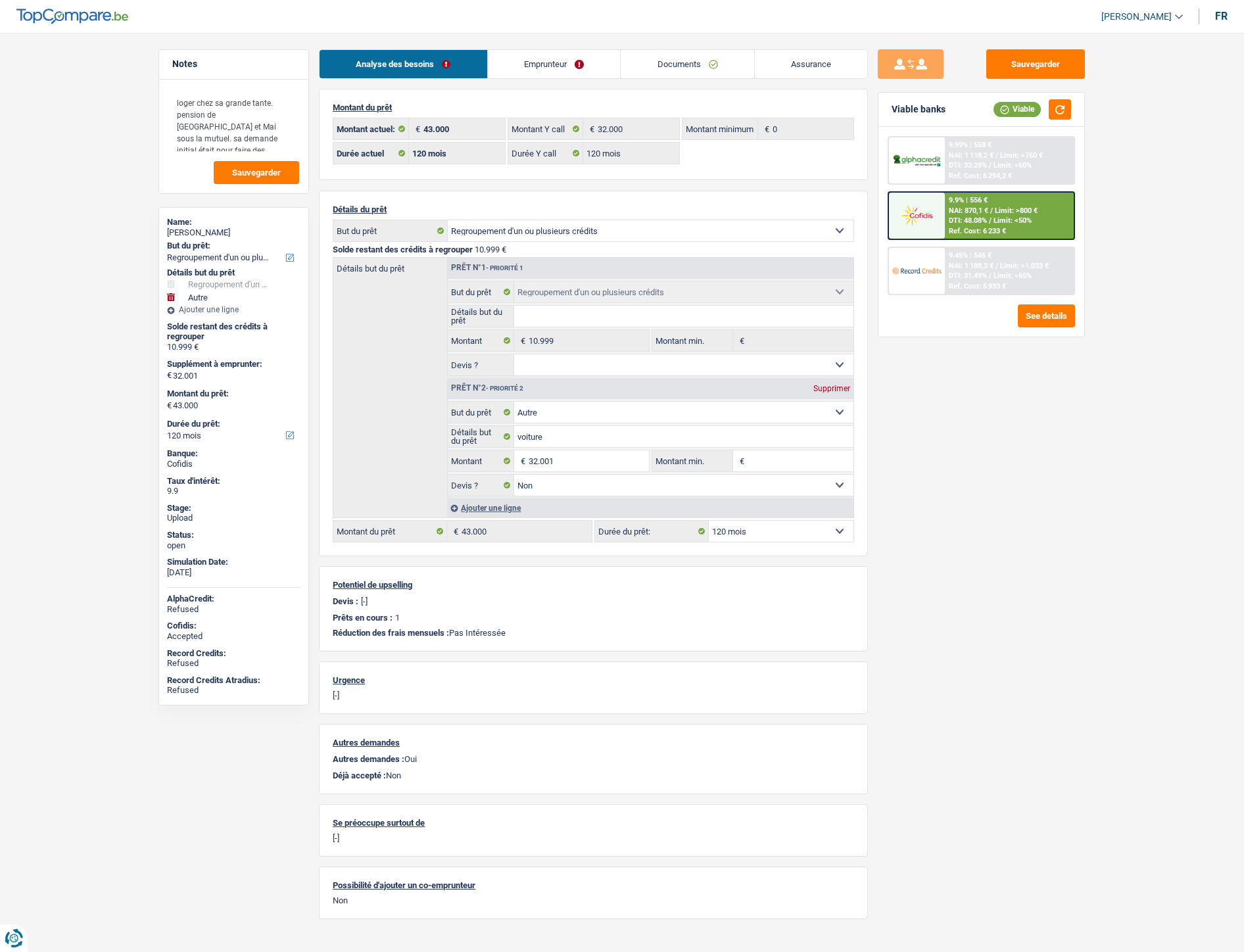
select select "120"
select select "32"
select select "single"
click at [695, 67] on link "Documents" at bounding box center [688, 64] width 133 height 29
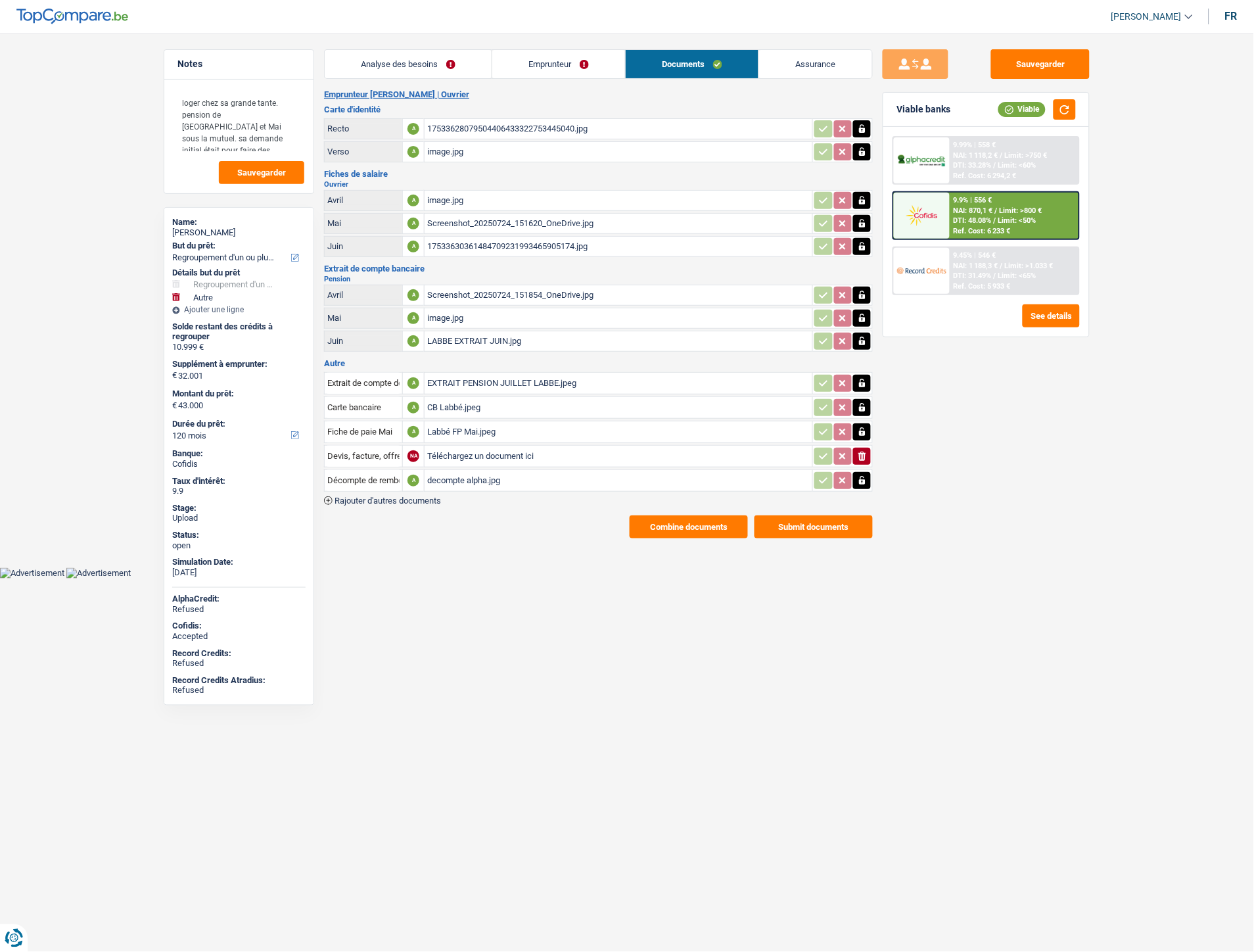
click at [404, 58] on link "Analyse des besoins" at bounding box center [408, 64] width 167 height 29
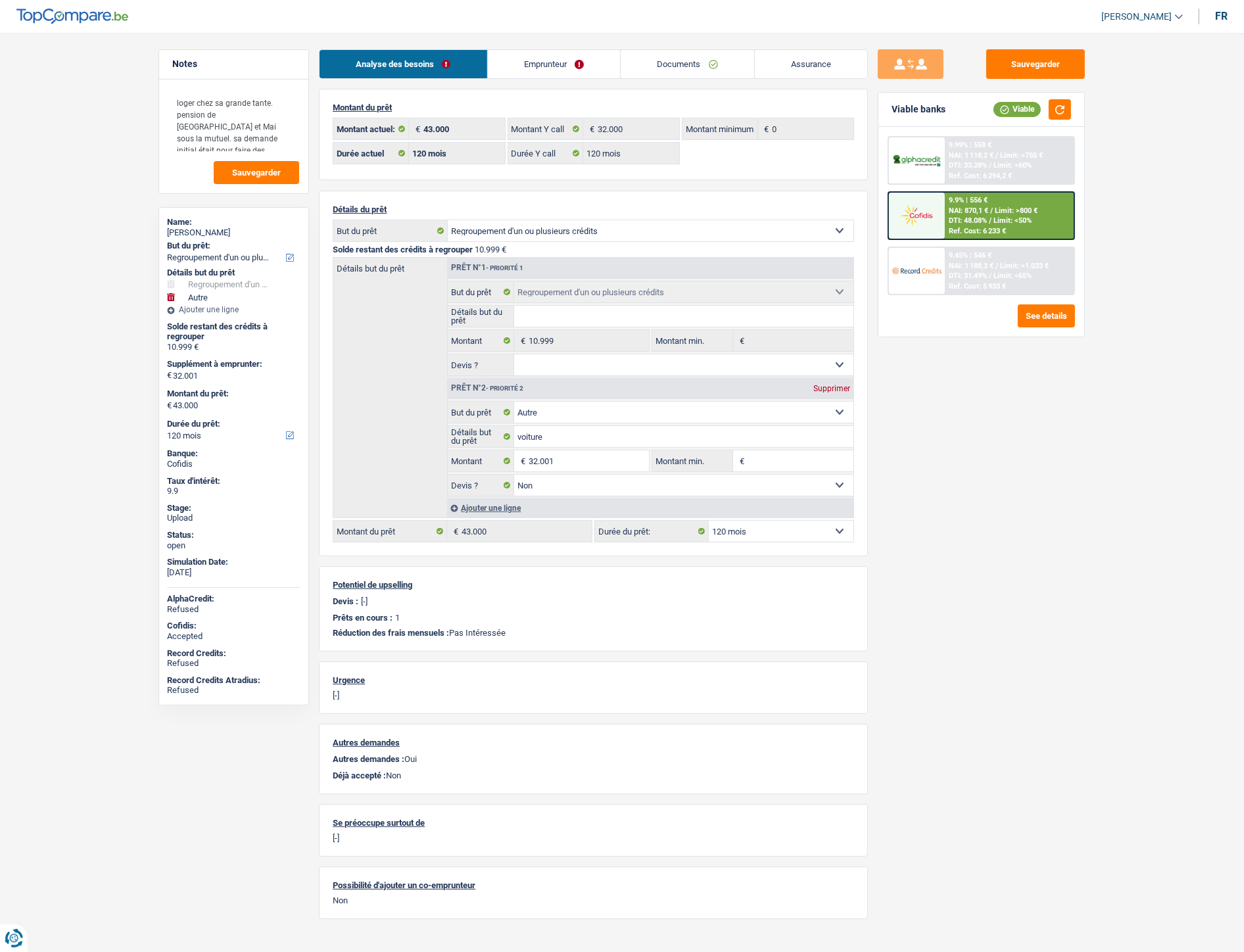
click at [577, 67] on link "Emprunteur" at bounding box center [554, 64] width 133 height 29
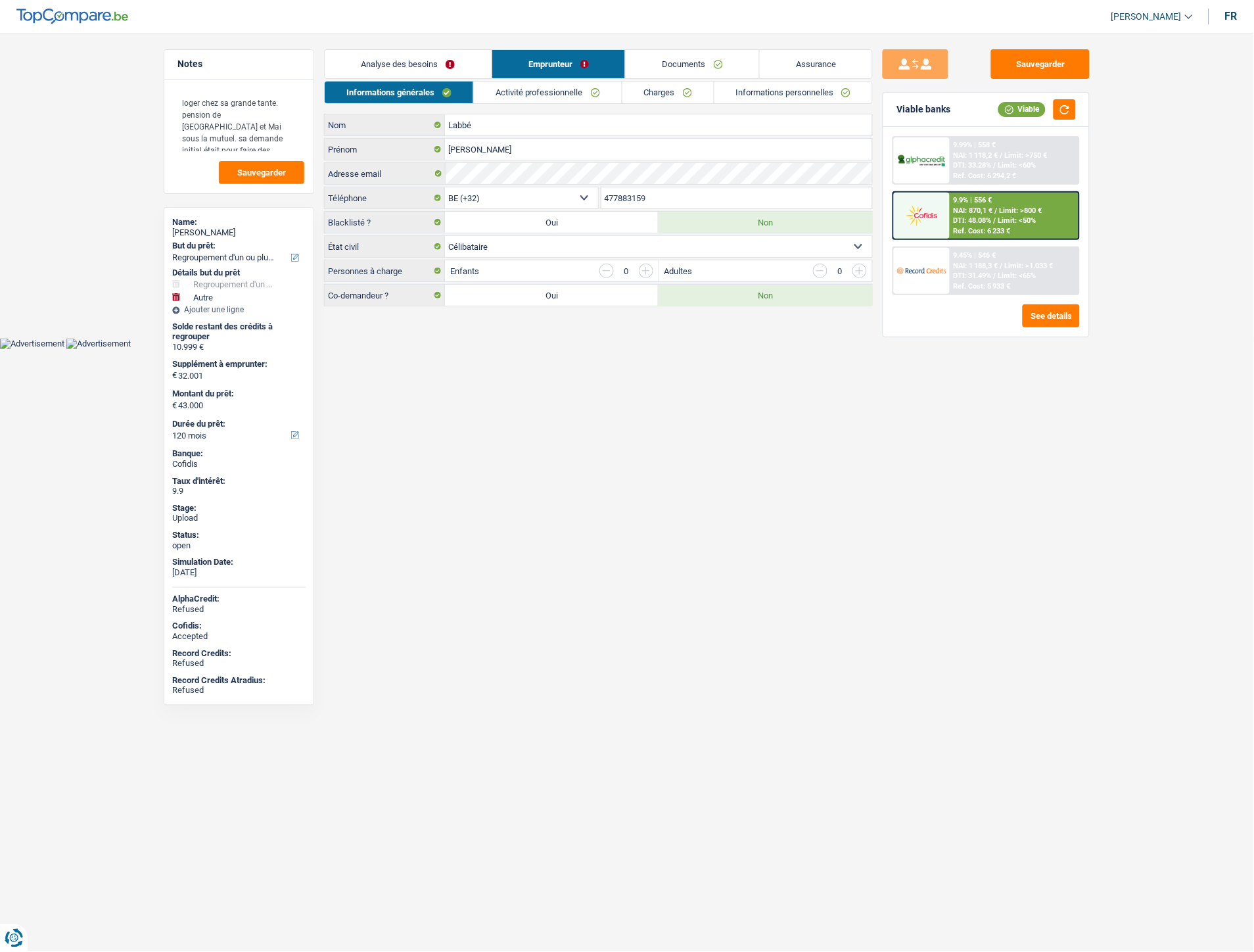
click at [772, 99] on link "Informations personnelles" at bounding box center [793, 92] width 158 height 22
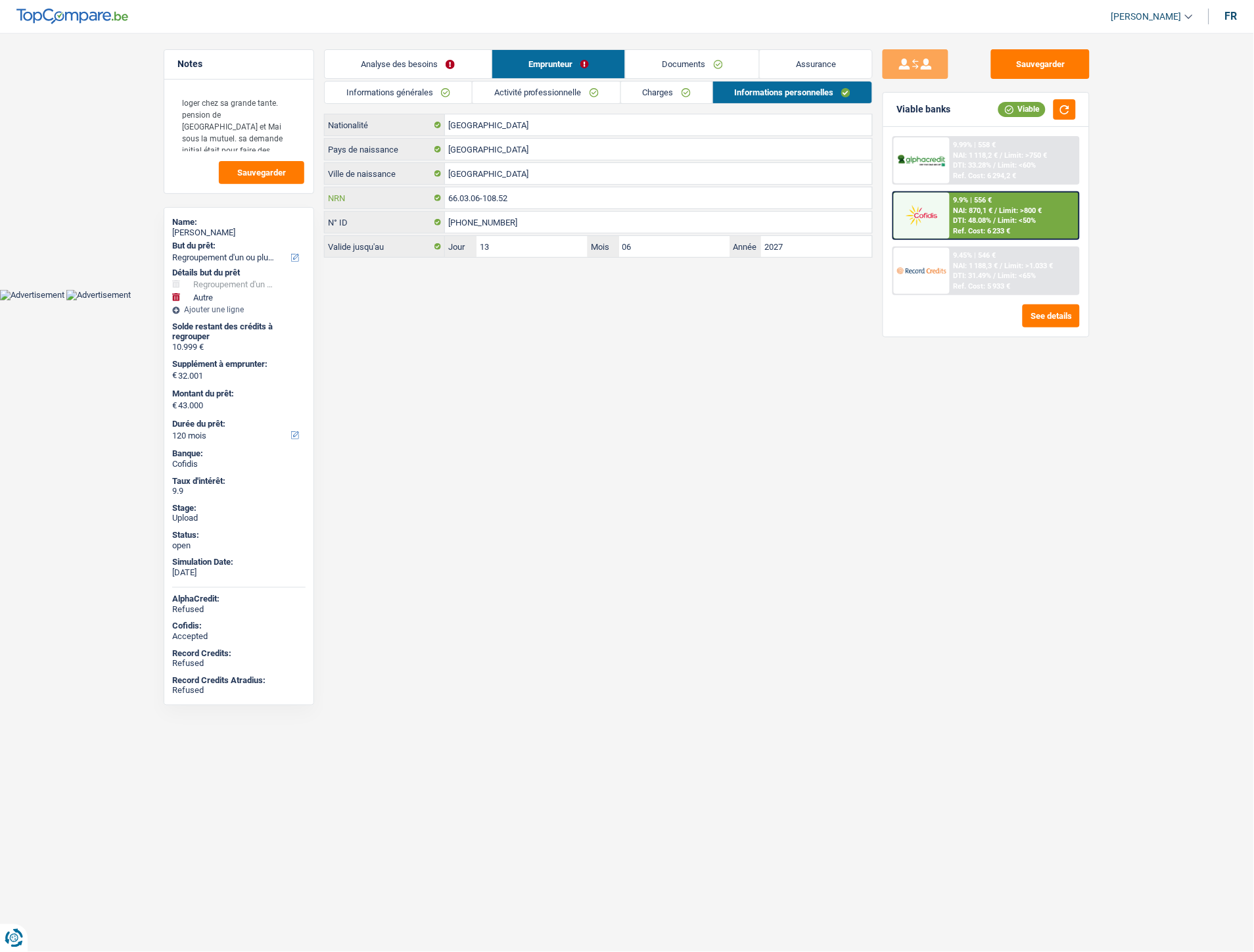
drag, startPoint x: 537, startPoint y: 206, endPoint x: 439, endPoint y: 198, distance: 98.3
click at [439, 198] on div "66.03.06-108.52 NRN" at bounding box center [598, 198] width 547 height 21
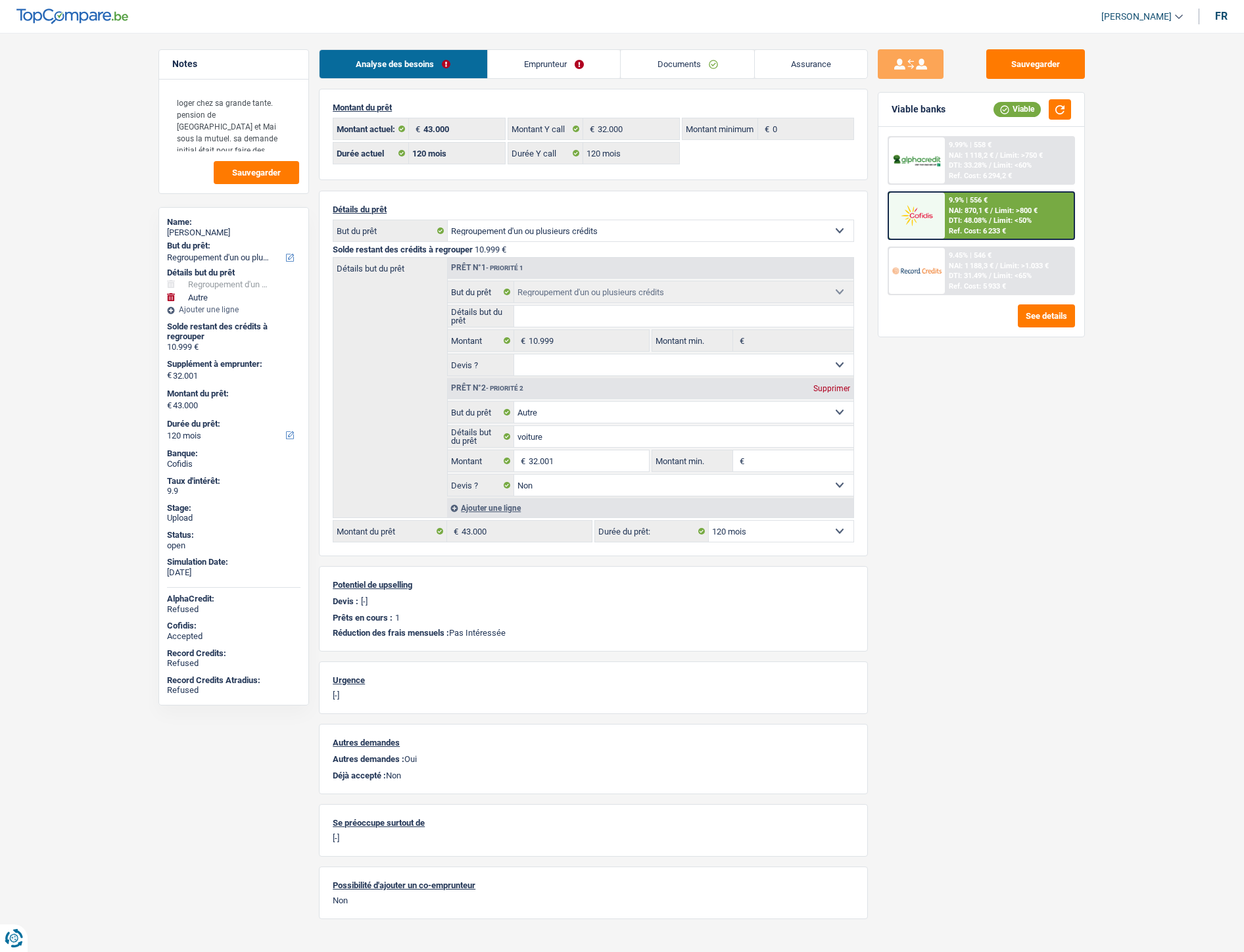
select select "refinancing"
select select "other"
select select "120"
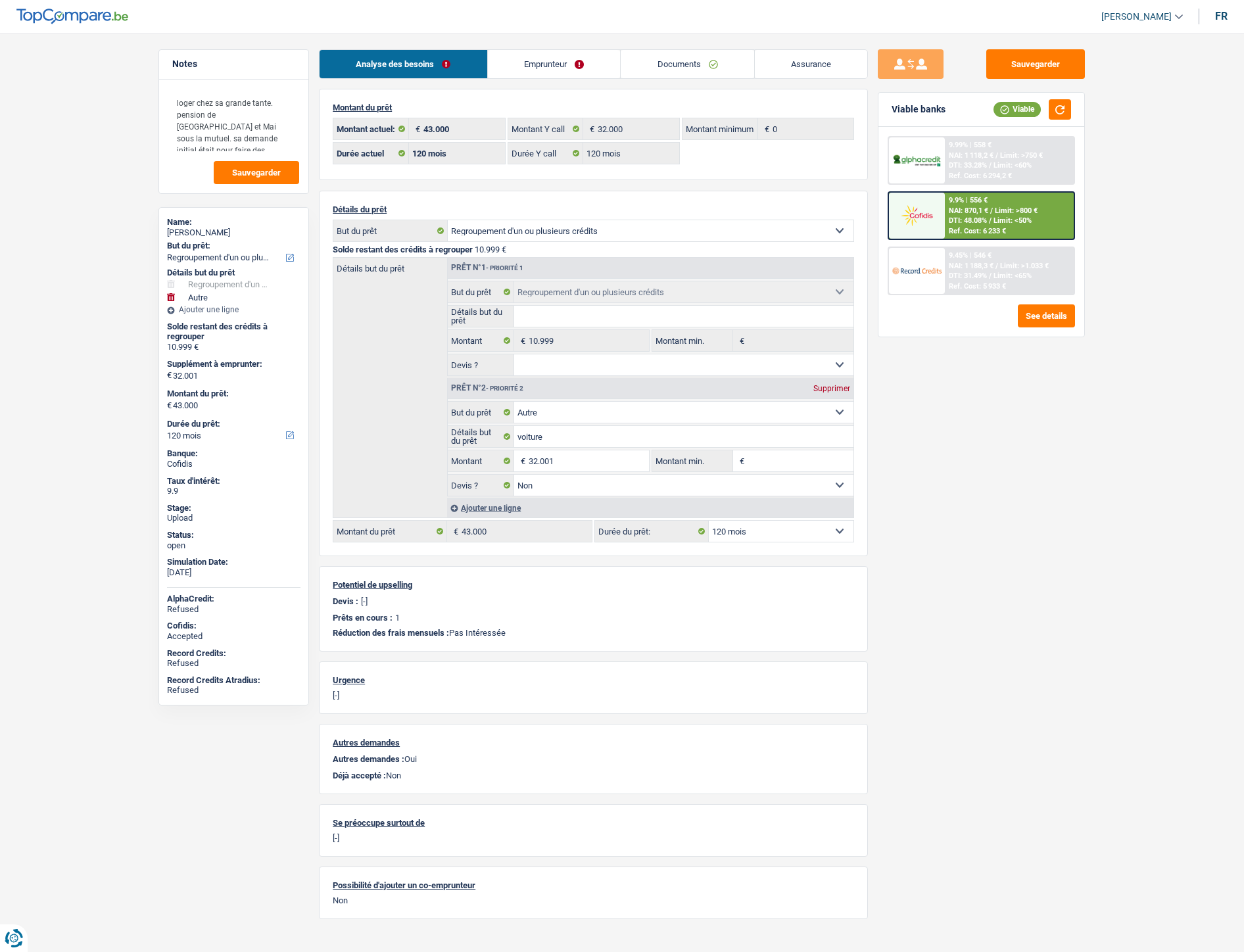
select select "120"
select select "refinancing"
select select "other"
select select "false"
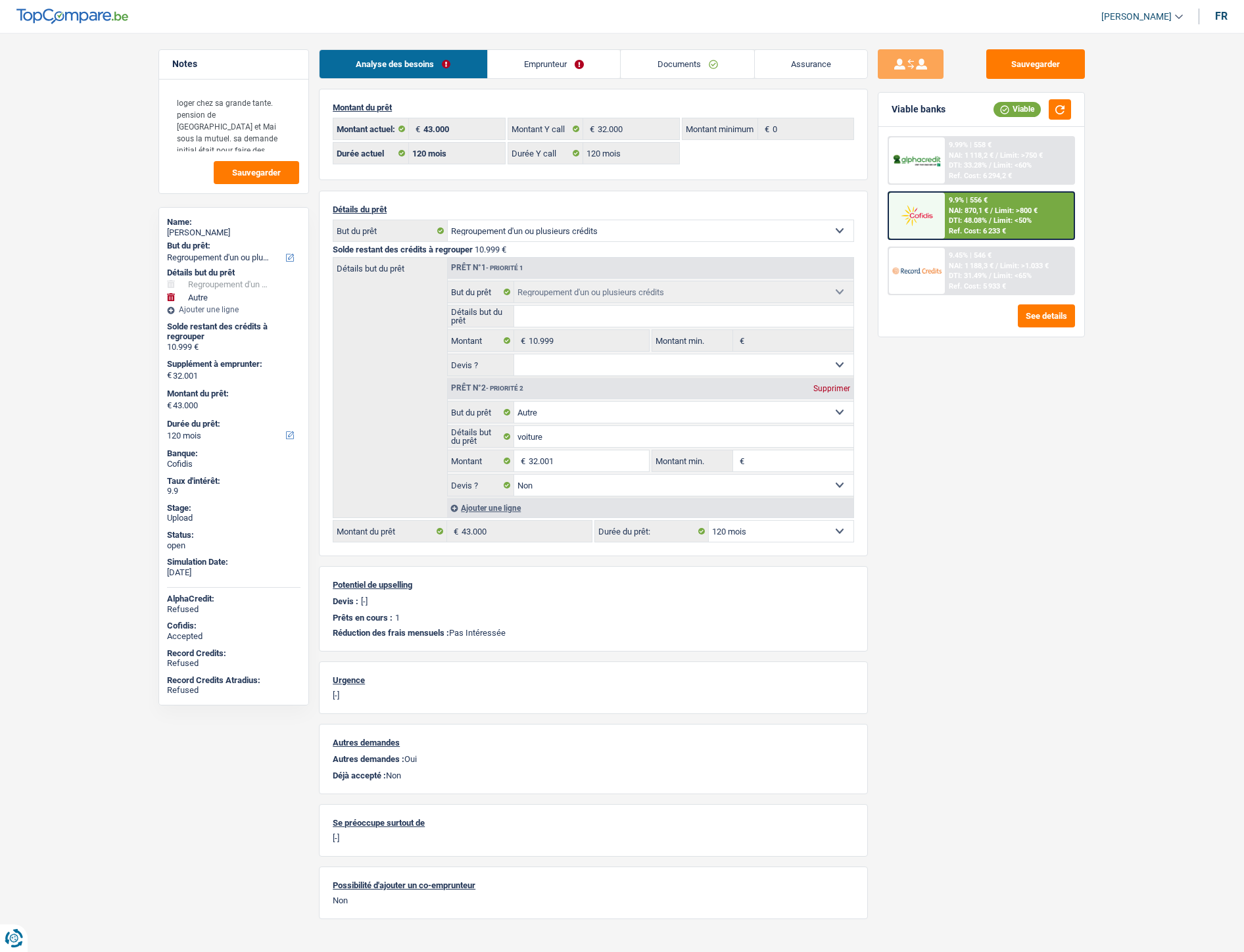
select select "120"
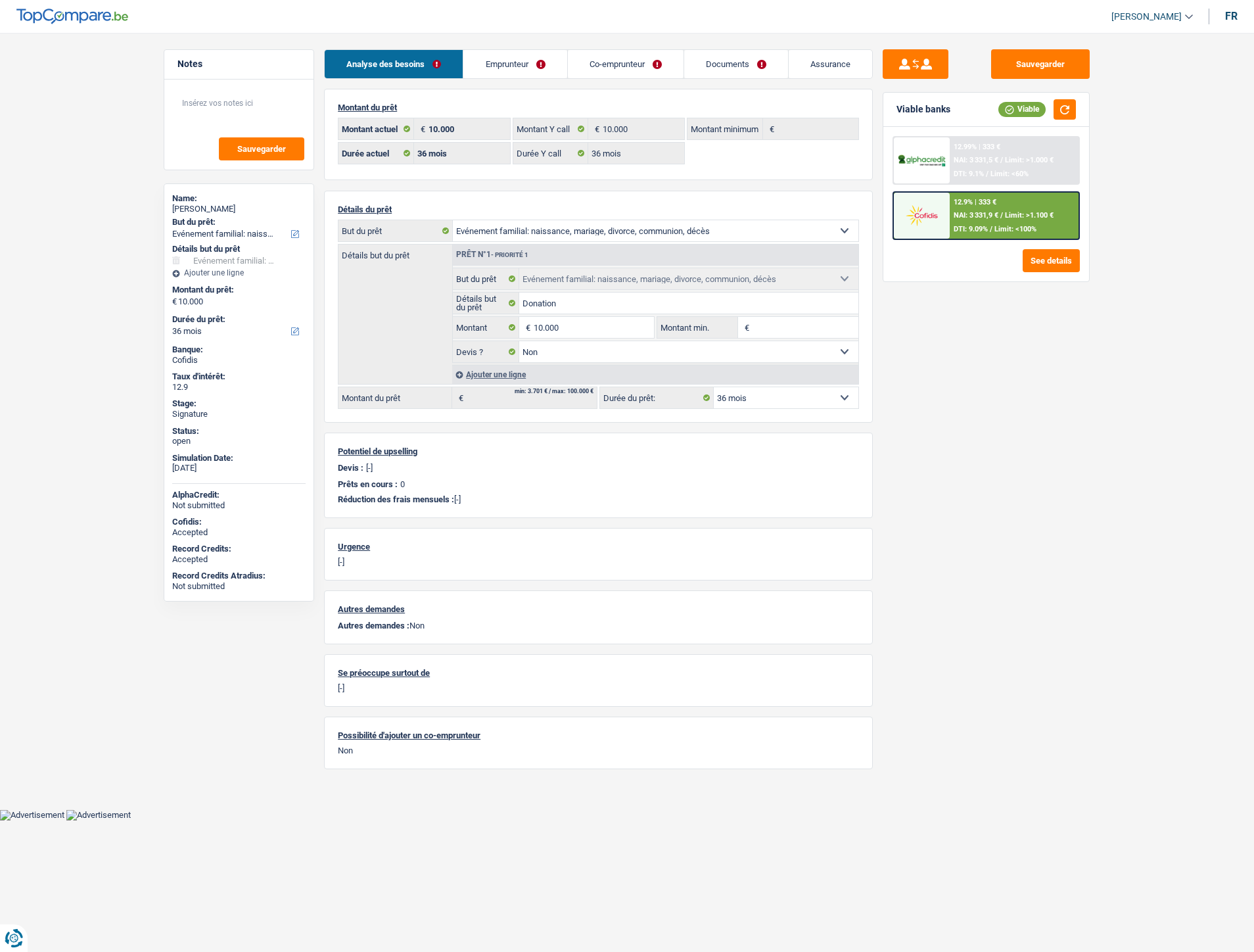
select select "familyEvent"
select select "36"
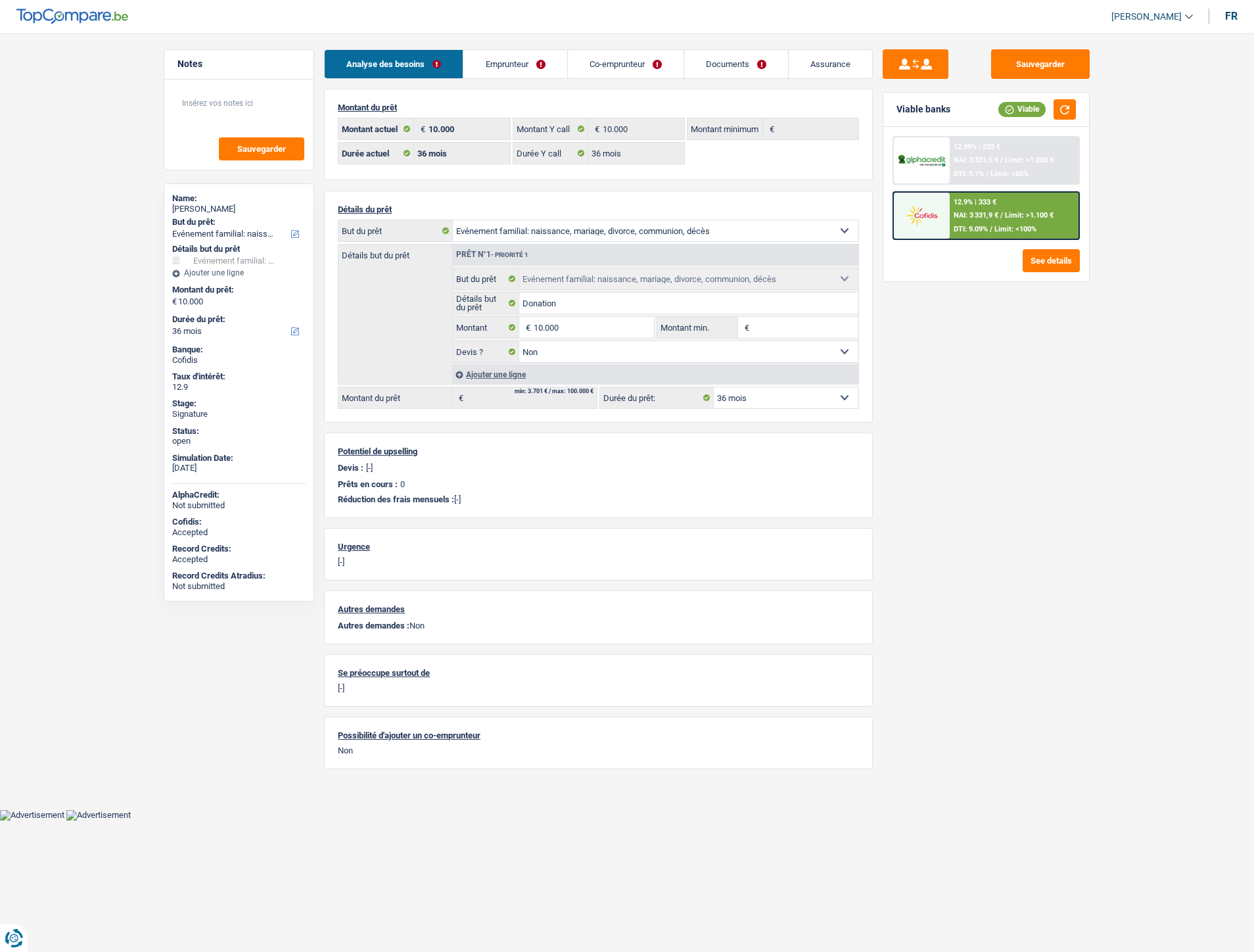
select select "familyEvent"
select select "false"
select select "36"
select select "applicant"
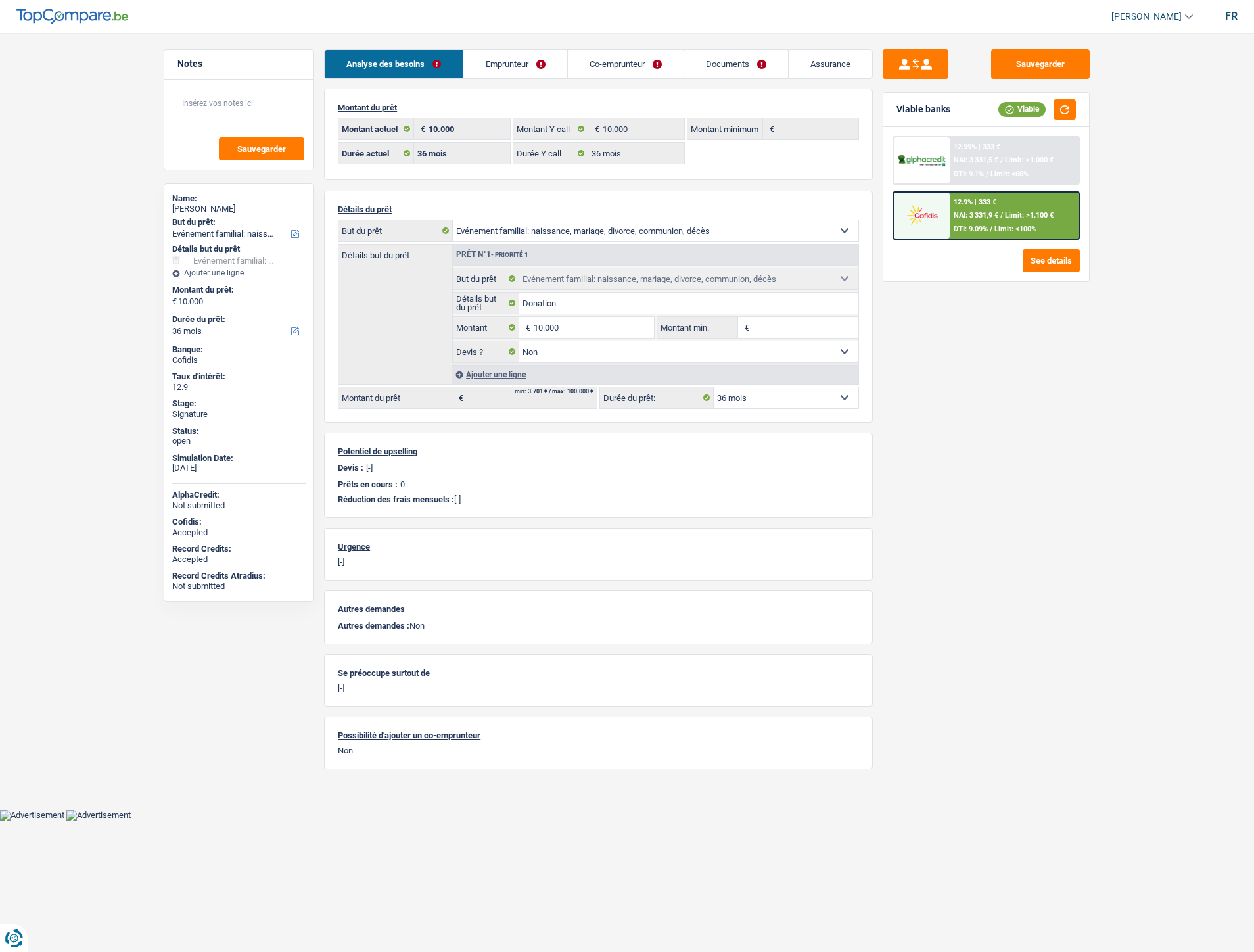
select select "coApplicant"
click at [731, 70] on link "Documents" at bounding box center [736, 64] width 104 height 29
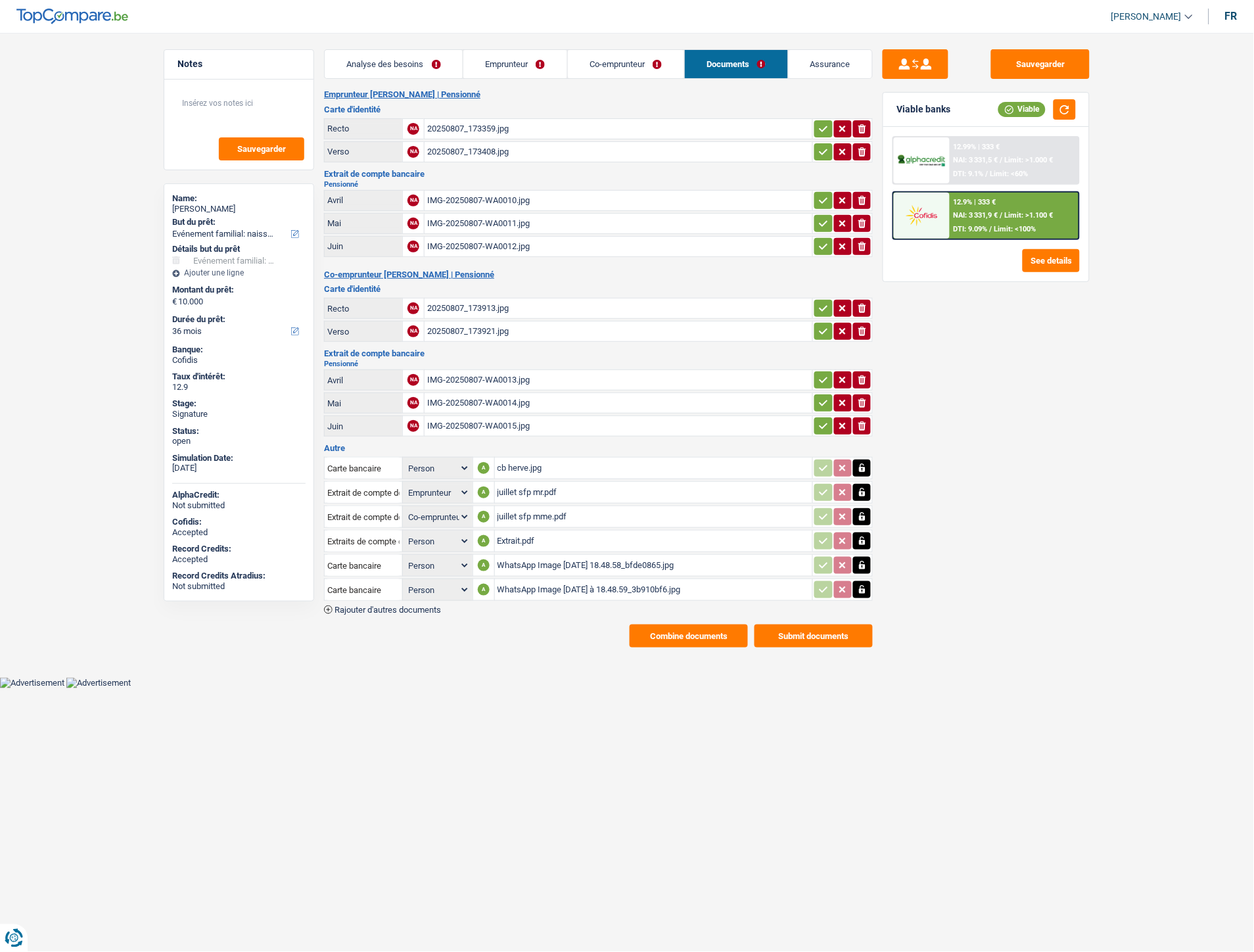
click at [682, 627] on button "Combine documents" at bounding box center [688, 636] width 119 height 23
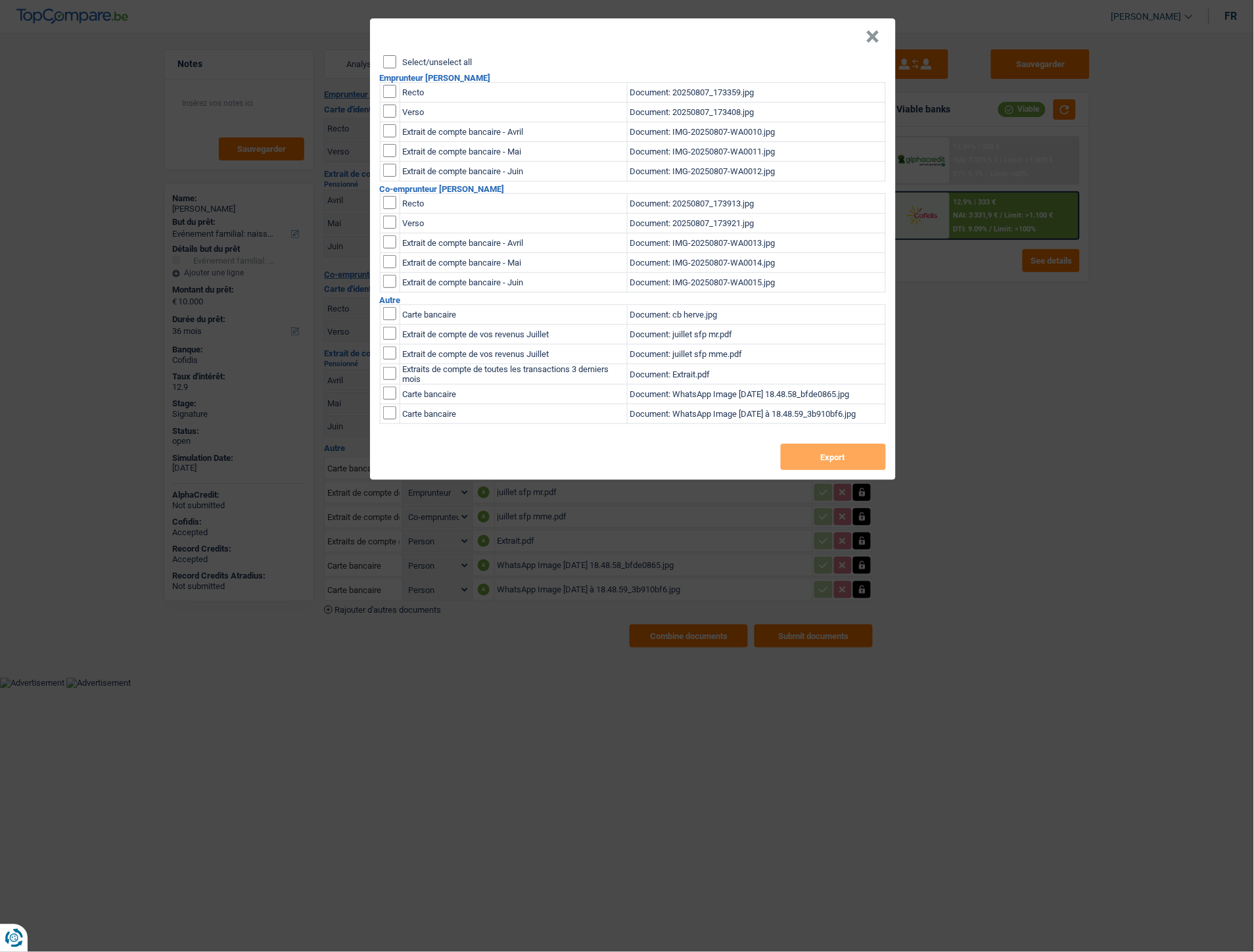
click at [397, 64] on div "Select/unselect all" at bounding box center [635, 62] width 503 height 13
click at [390, 63] on input "Select/unselect all" at bounding box center [390, 62] width 13 height 13
checkbox input "true"
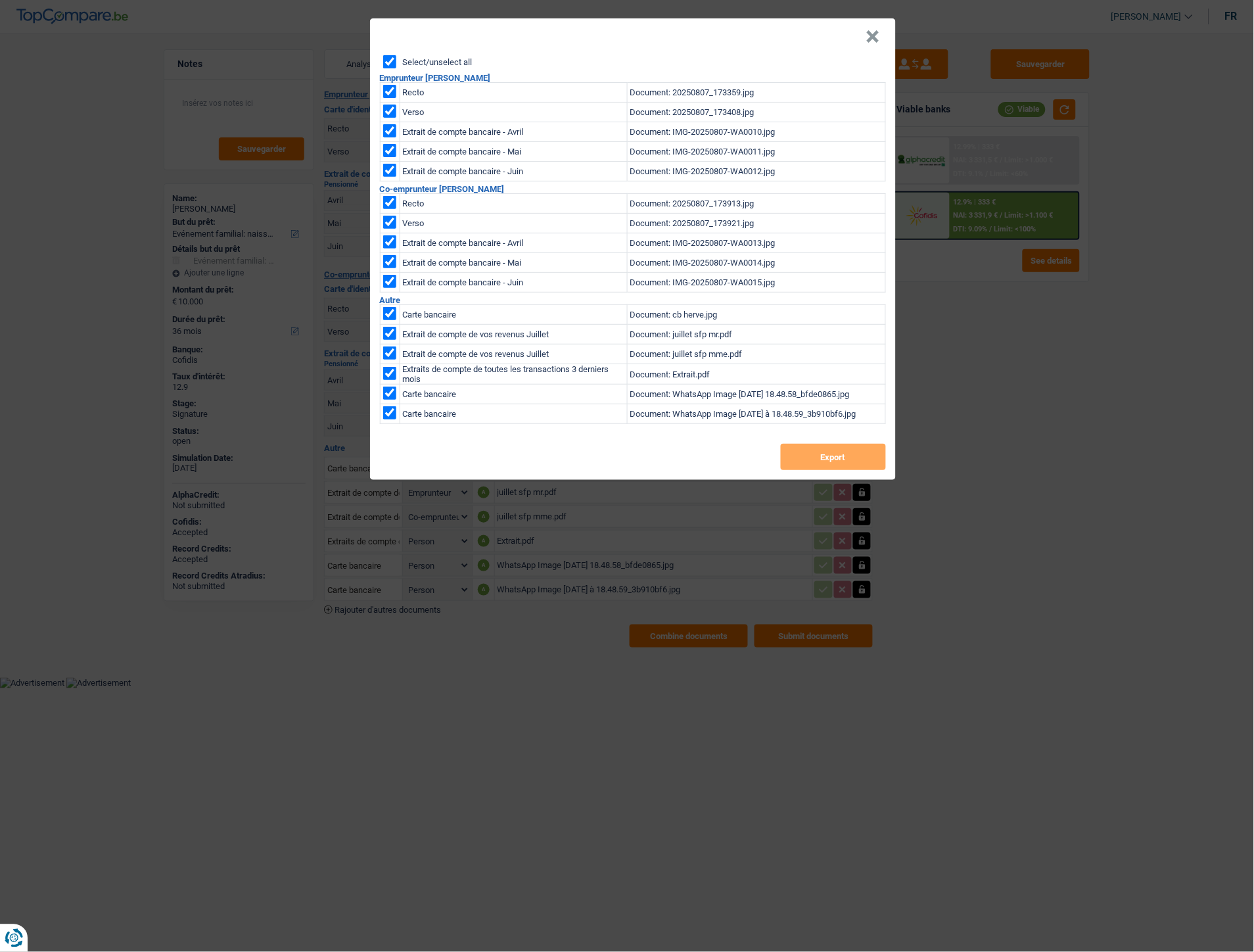
checkbox input "true"
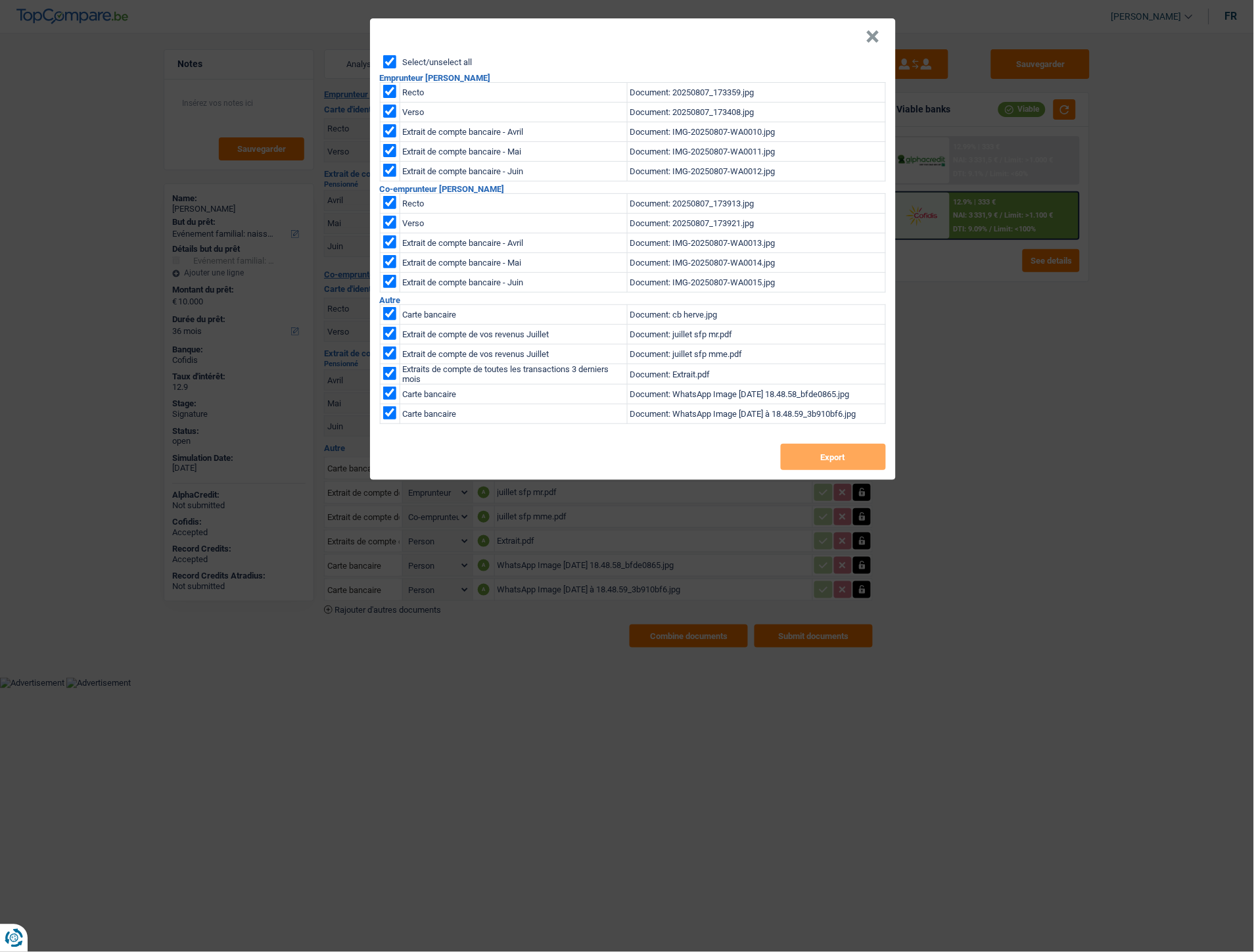
checkbox input "true"
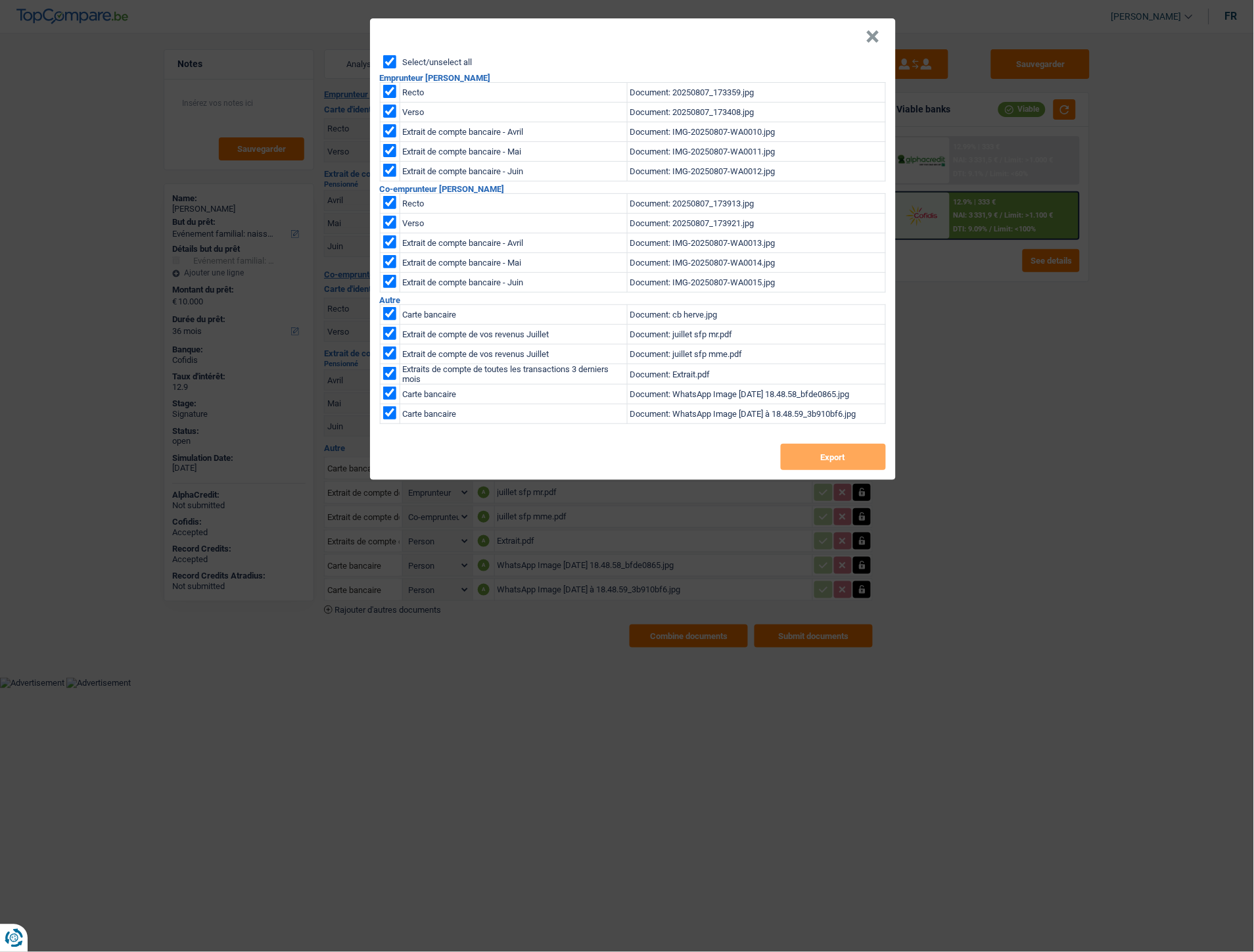
checkbox input "true"
click at [864, 457] on button "Export" at bounding box center [833, 457] width 105 height 26
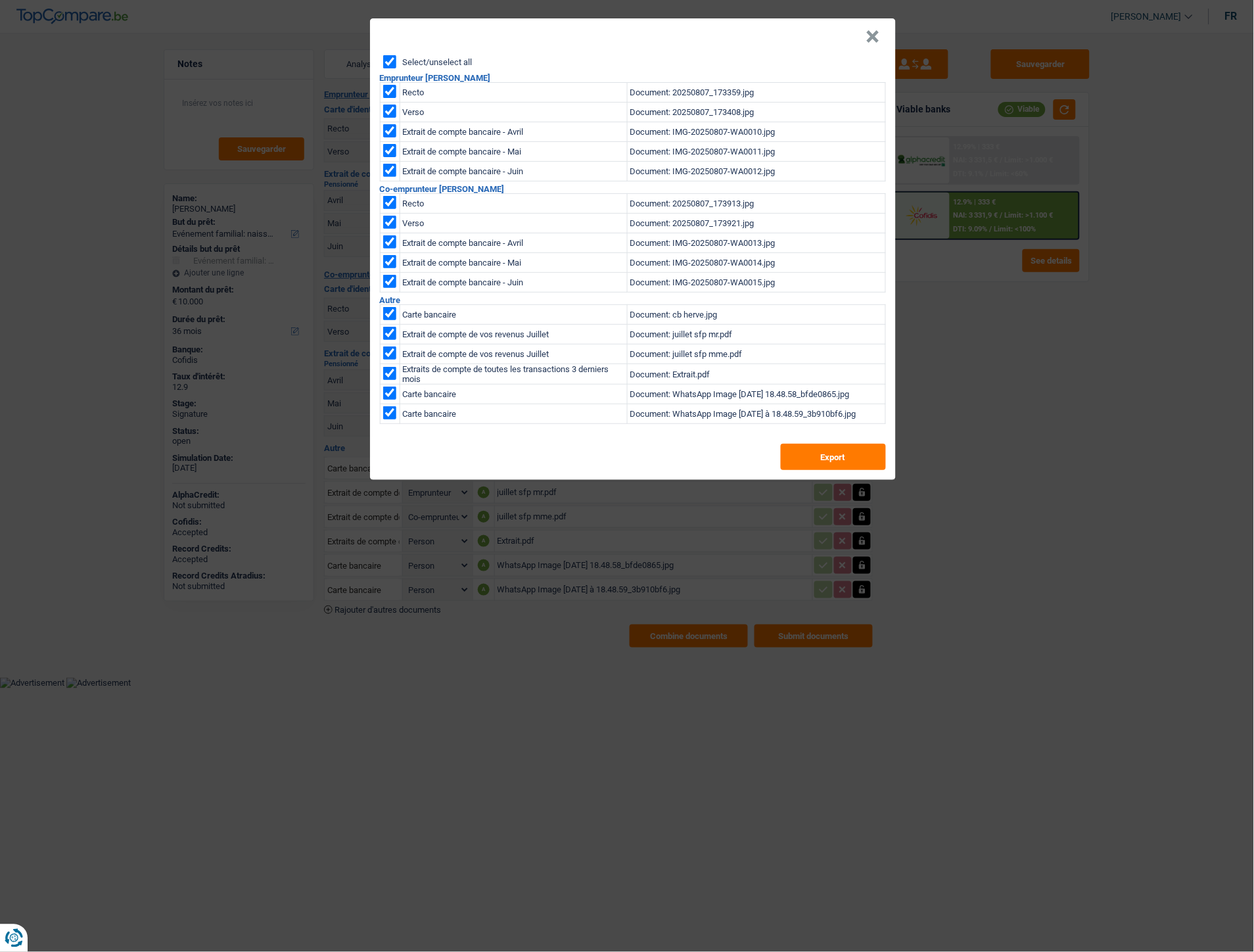
drag, startPoint x: 869, startPoint y: 33, endPoint x: 895, endPoint y: 28, distance: 26.5
click at [875, 34] on button "×" at bounding box center [873, 36] width 14 height 13
